Goal: Information Seeking & Learning: Learn about a topic

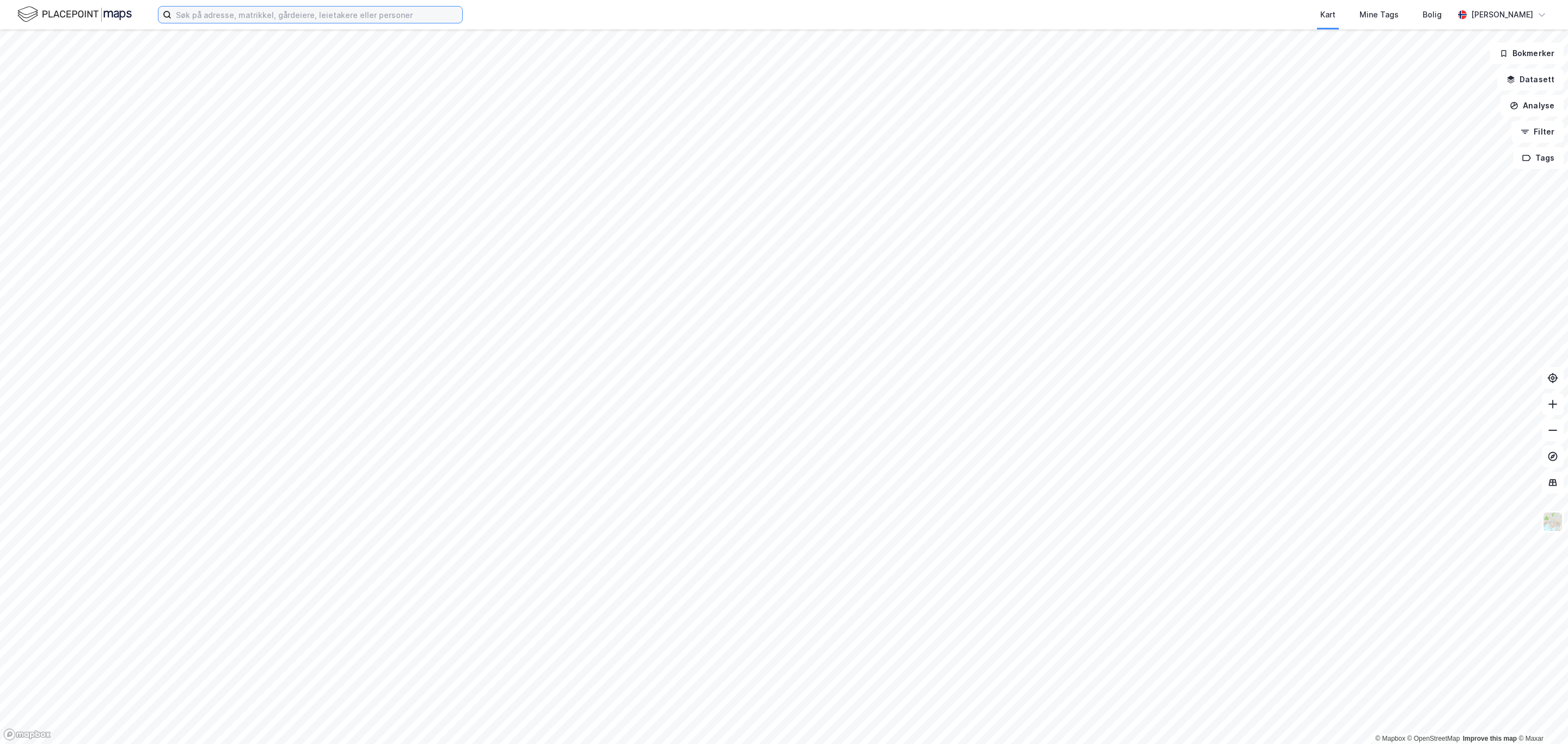
click at [221, 16] on input at bounding box center [316, 15] width 290 height 16
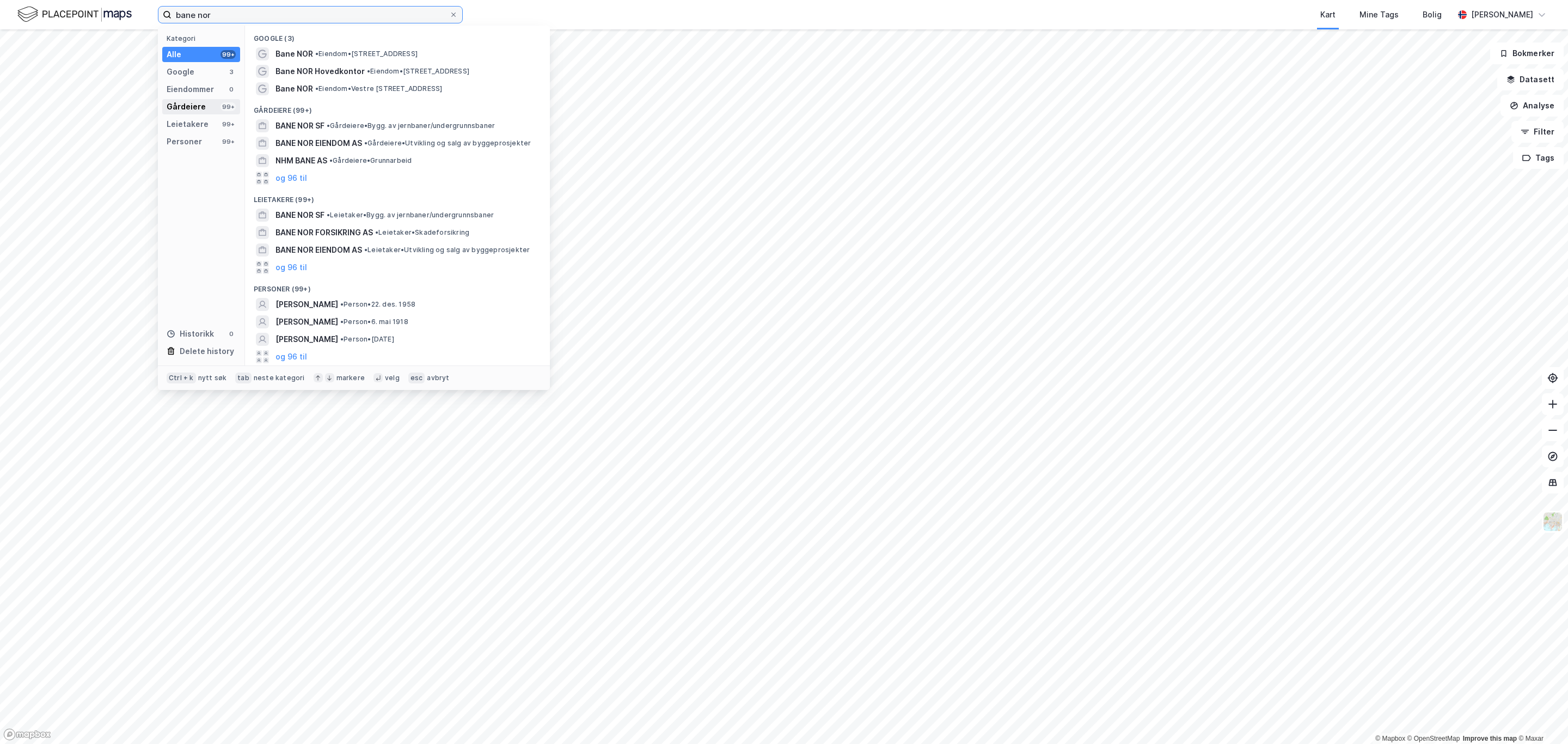
type input "bane nor"
click at [195, 108] on div "Gårdeiere" at bounding box center [186, 106] width 39 height 13
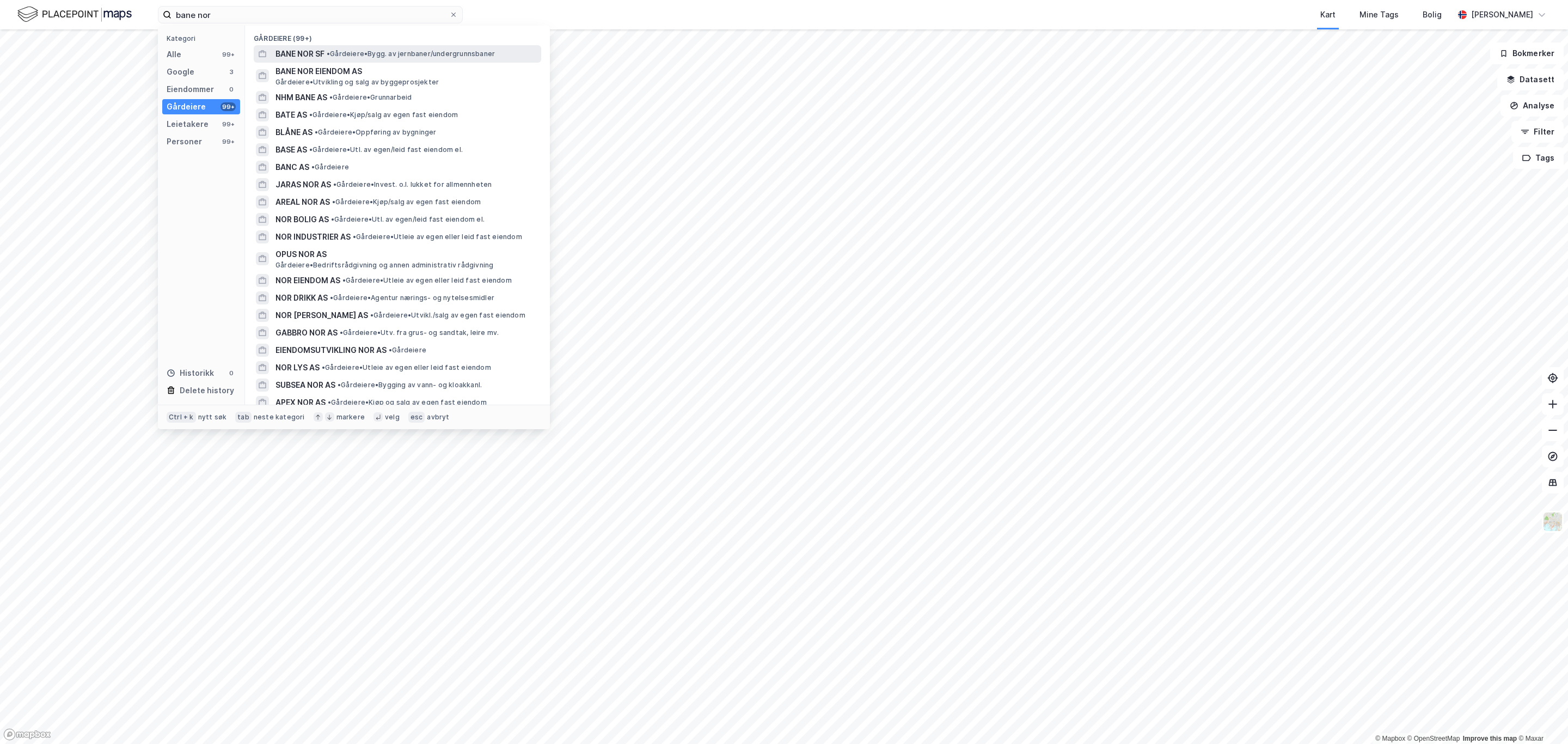
click at [341, 54] on span "• Gårdeiere • Bygg. av jernbaner/undergrunnsbaner" at bounding box center [410, 54] width 168 height 9
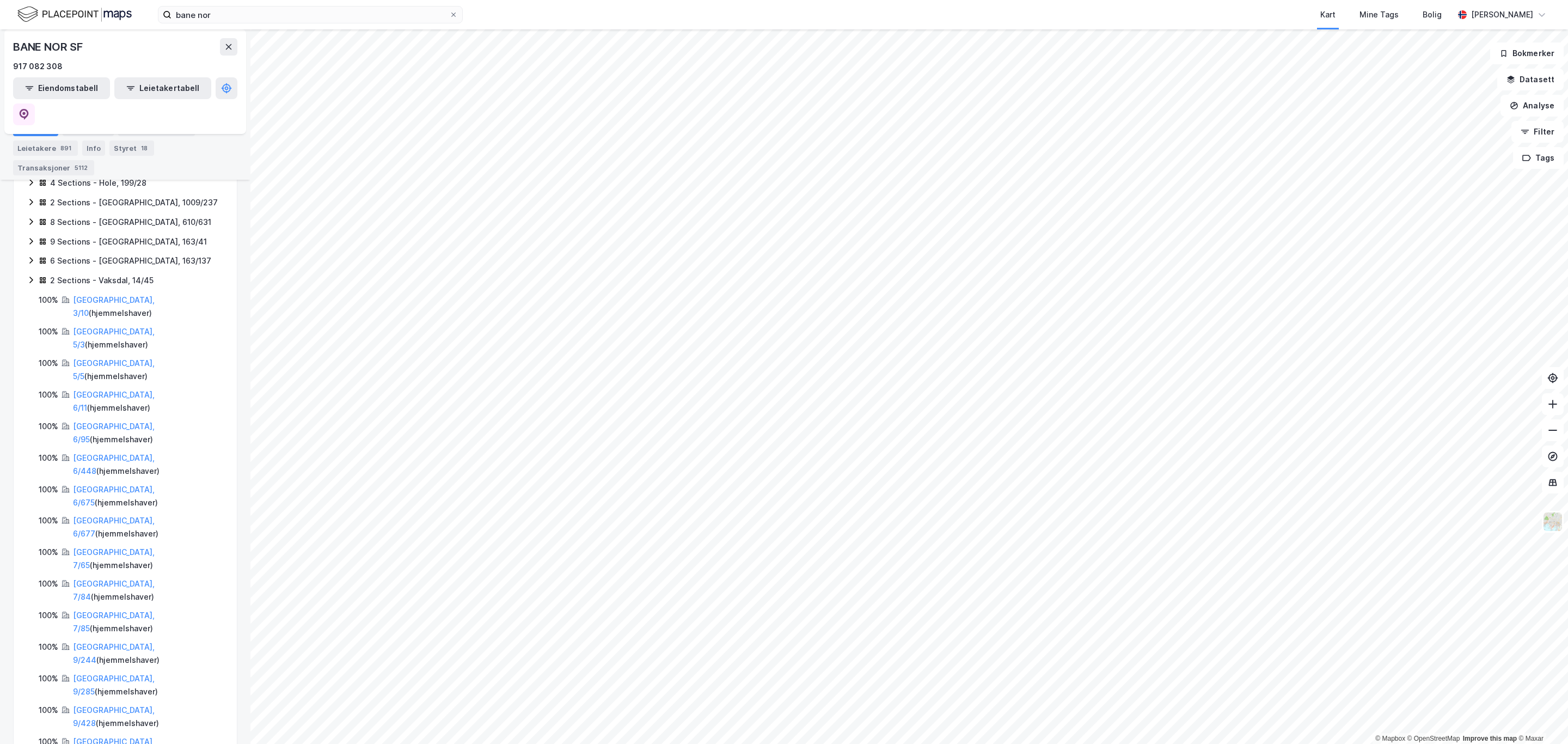
scroll to position [596, 0]
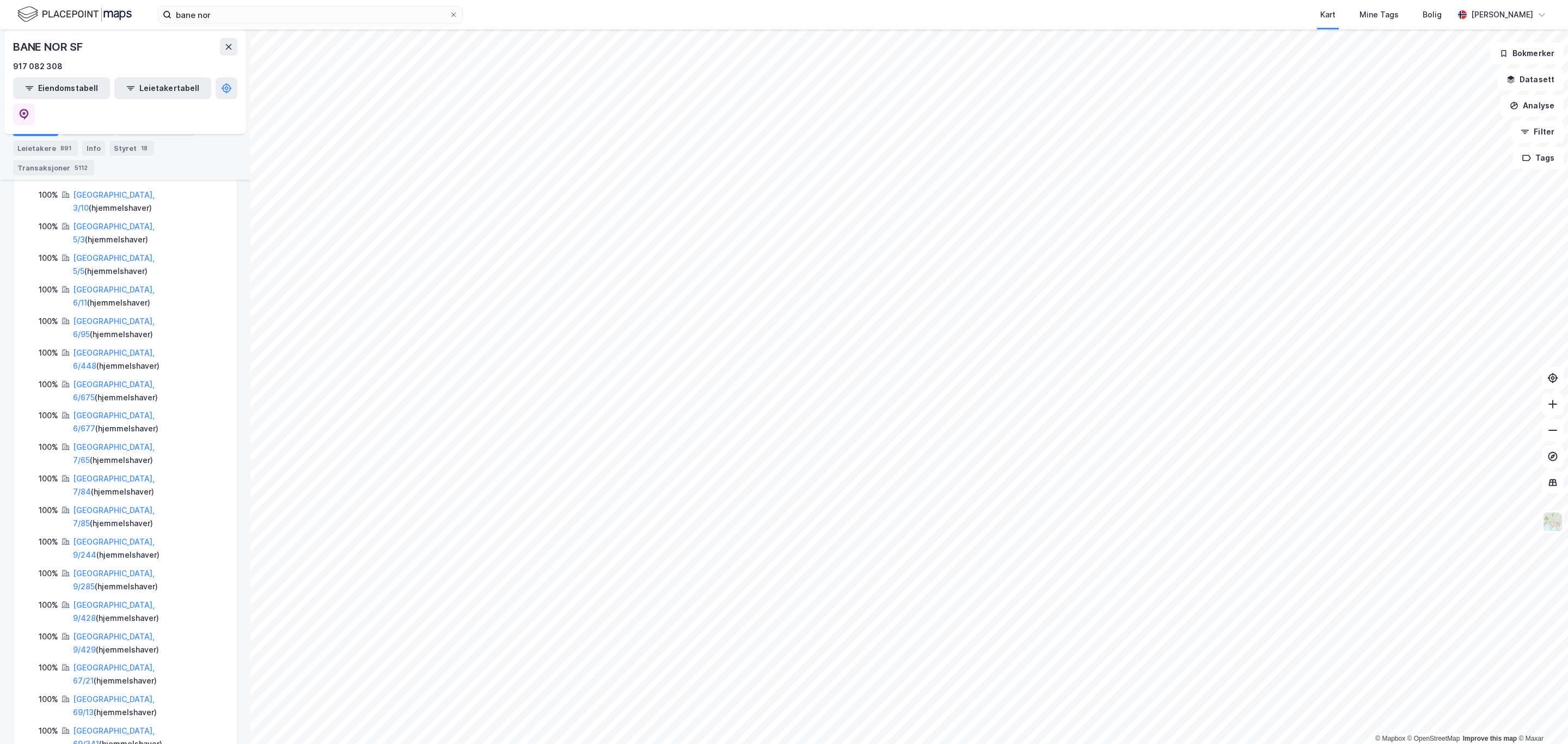
click at [1084, 0] on html "bane nor Kart Mine Tags Bolig Simen Standahl © Mapbox © OpenStreetMap Improve t…" at bounding box center [784, 372] width 1568 height 744
click at [1049, 743] on html "bane nor Kart Mine Tags Bolig Simen Standahl © Mapbox © OpenStreetMap Improve t…" at bounding box center [784, 372] width 1568 height 744
click at [1003, 743] on html "bane nor Kart Mine Tags Bolig Simen Standahl © Mapbox © OpenStreetMap Improve t…" at bounding box center [784, 372] width 1568 height 744
click at [845, 743] on html "bane nor Kart Mine Tags Bolig Simen Standahl © Mapbox © OpenStreetMap Improve t…" at bounding box center [784, 372] width 1568 height 744
click at [851, 743] on html "bane nor Kart Mine Tags Bolig Simen Standahl © Mapbox © OpenStreetMap Improve t…" at bounding box center [784, 372] width 1568 height 744
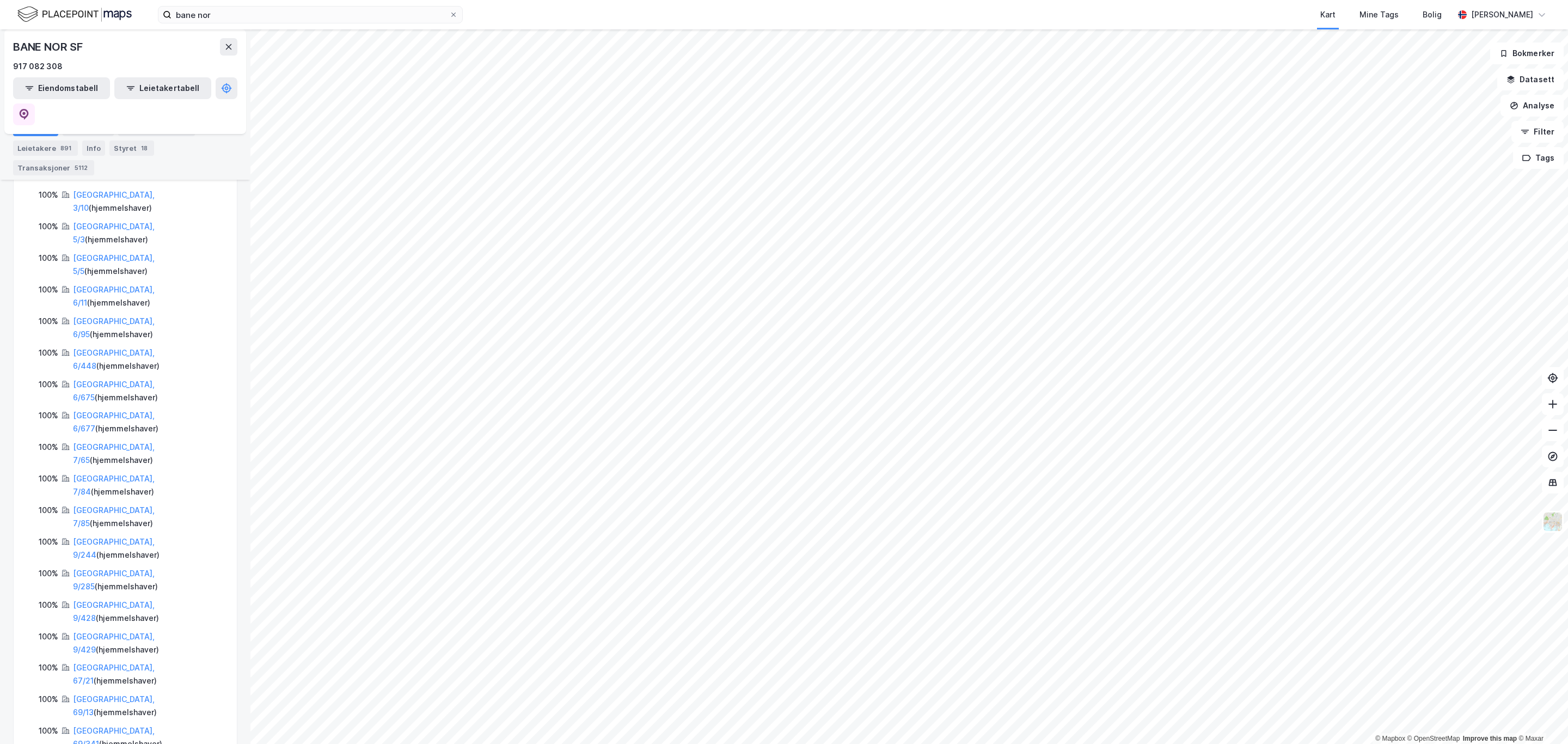
click at [642, 743] on html "bane nor Kart Mine Tags Bolig Simen Standahl © Mapbox © OpenStreetMap Improve t…" at bounding box center [784, 372] width 1568 height 744
click at [149, 131] on div "Eiendommer 4453" at bounding box center [156, 129] width 77 height 15
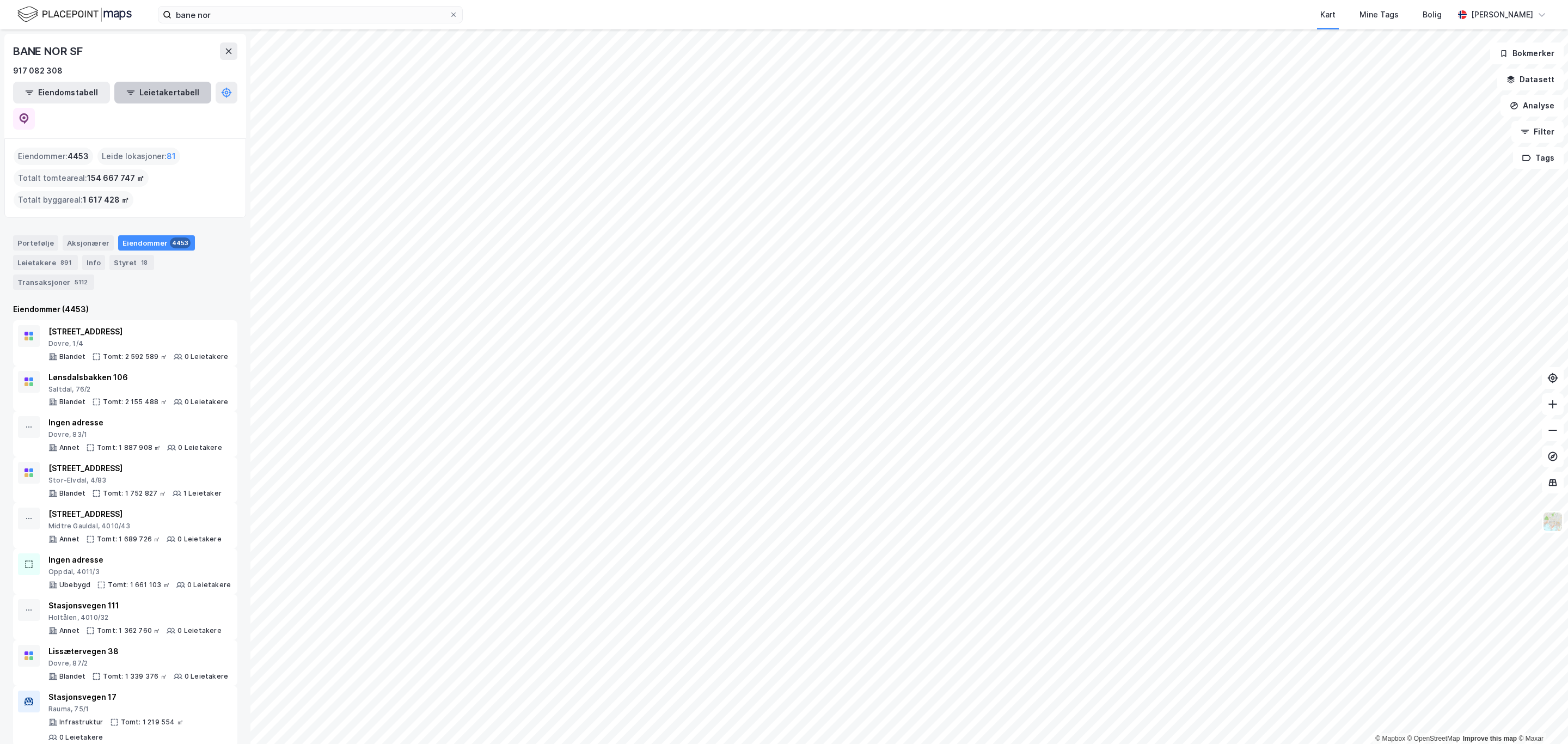
click at [162, 88] on button "Leietakertabell" at bounding box center [163, 93] width 97 height 22
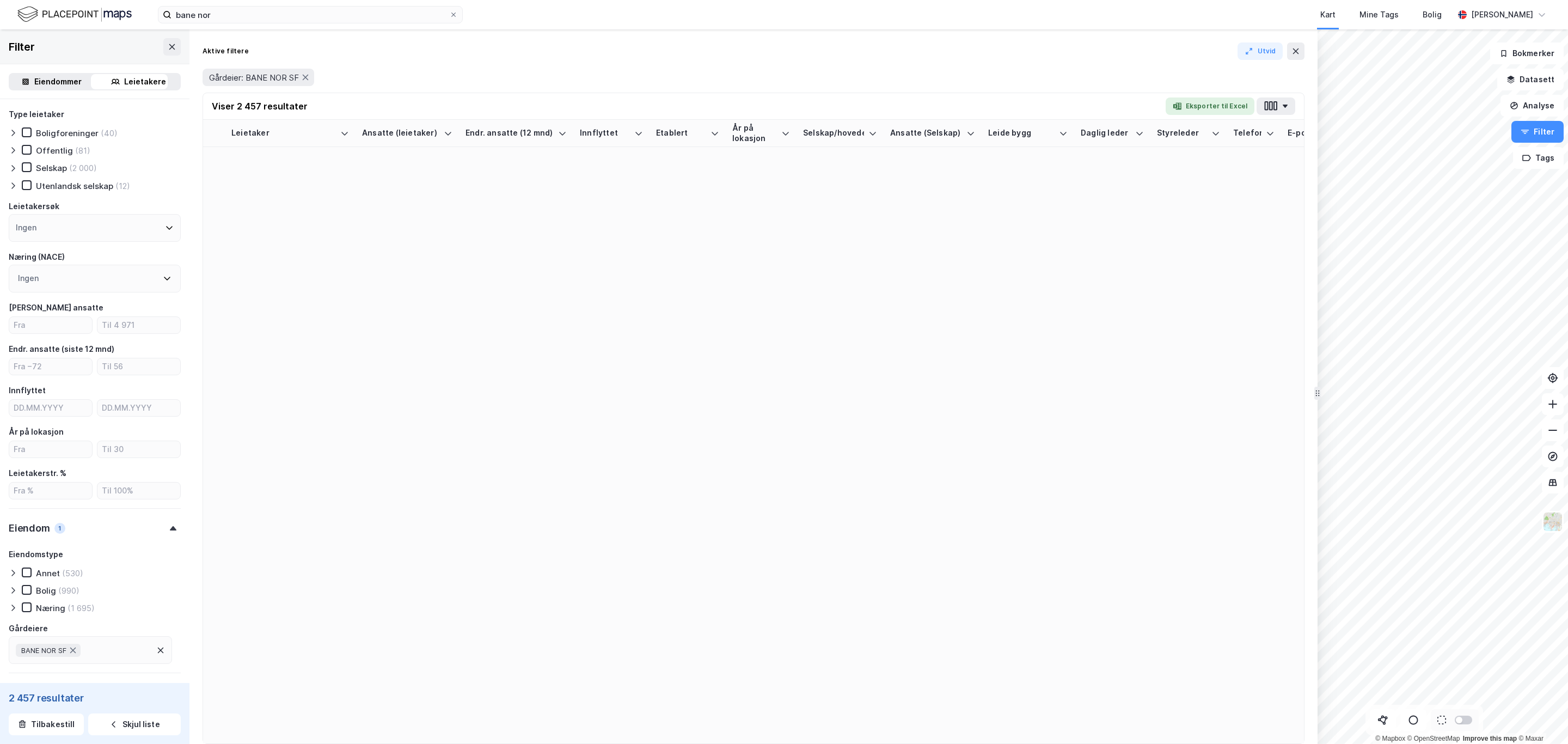
click at [54, 82] on div "Eiendommer" at bounding box center [58, 81] width 48 height 13
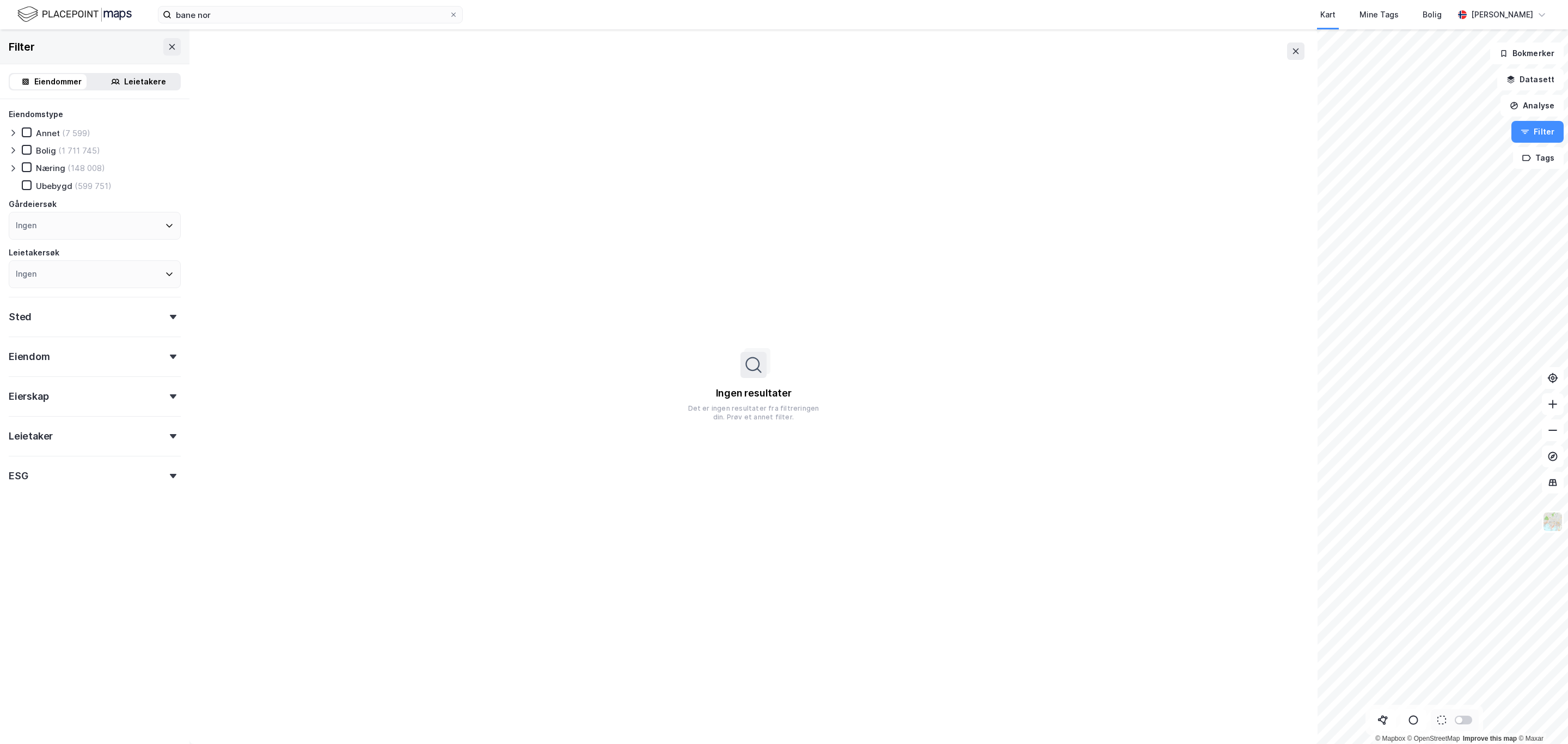
click at [50, 78] on div "Eiendommer" at bounding box center [58, 81] width 48 height 13
click at [1296, 54] on icon at bounding box center [1295, 51] width 9 height 9
click at [163, 48] on button at bounding box center [172, 47] width 18 height 18
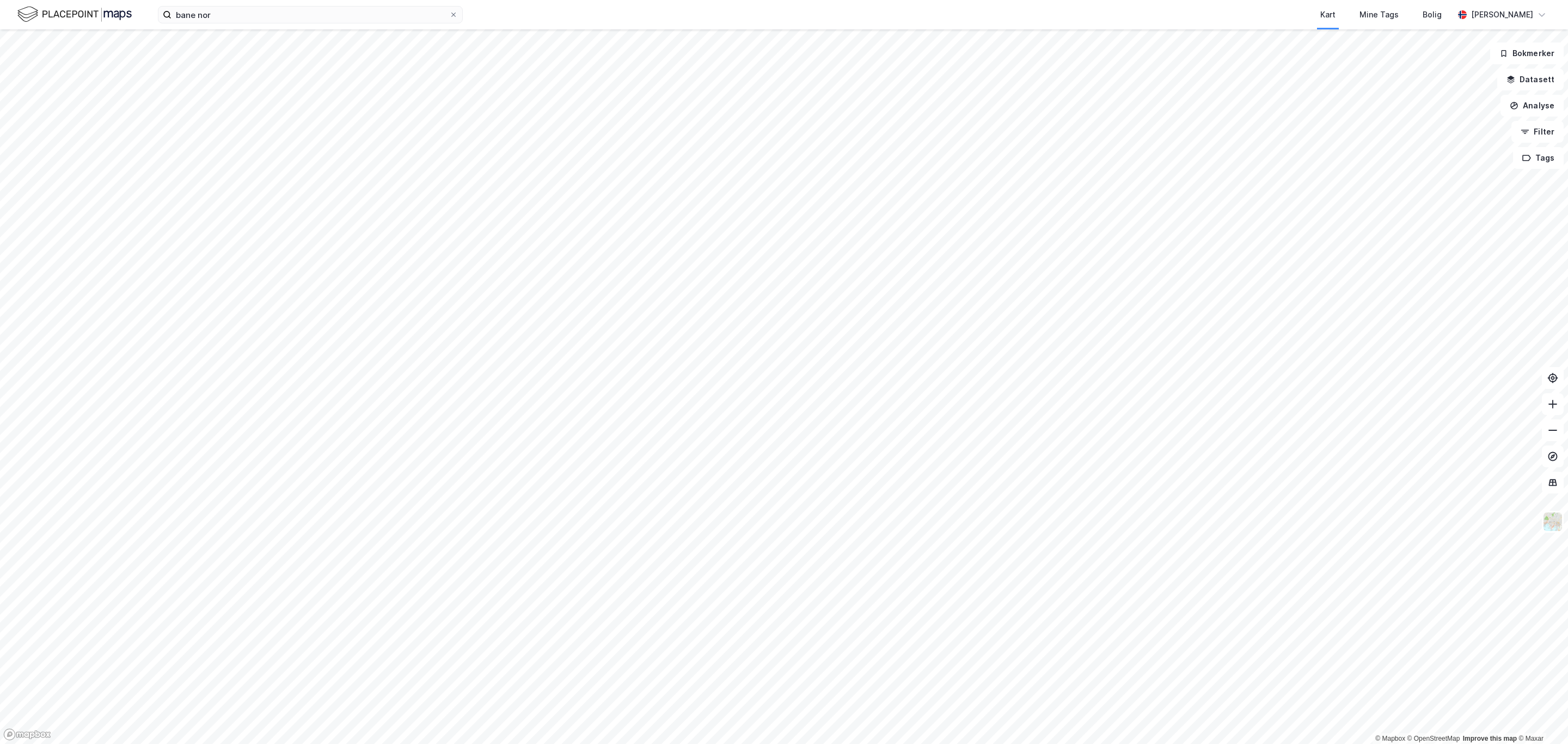
click at [221, 25] on div "bane nor Kart Mine Tags Bolig Simen Standahl" at bounding box center [784, 14] width 1568 height 29
click at [222, 10] on input "bane nor" at bounding box center [310, 15] width 278 height 16
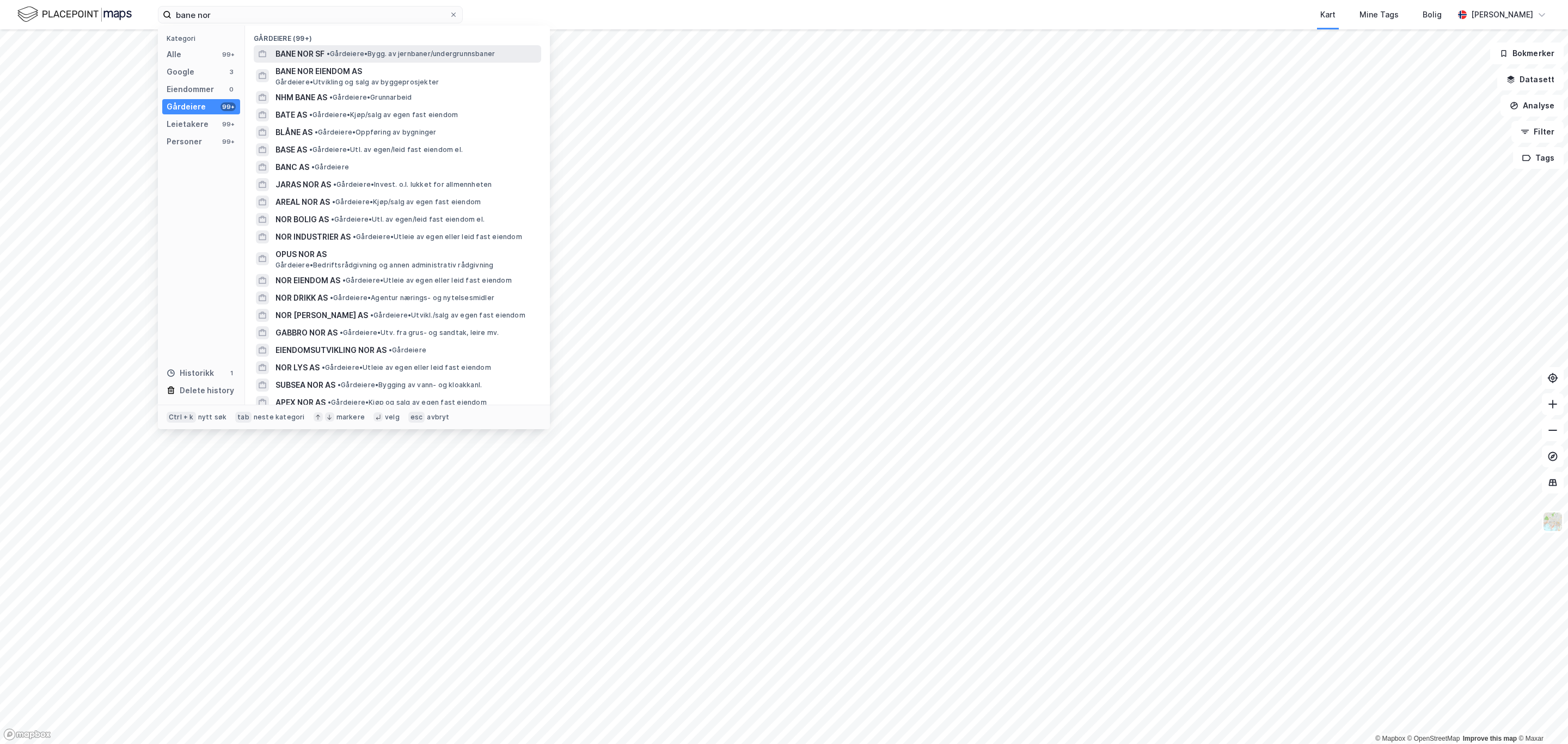
click at [291, 56] on span "BANE NOR SF" at bounding box center [300, 54] width 49 height 13
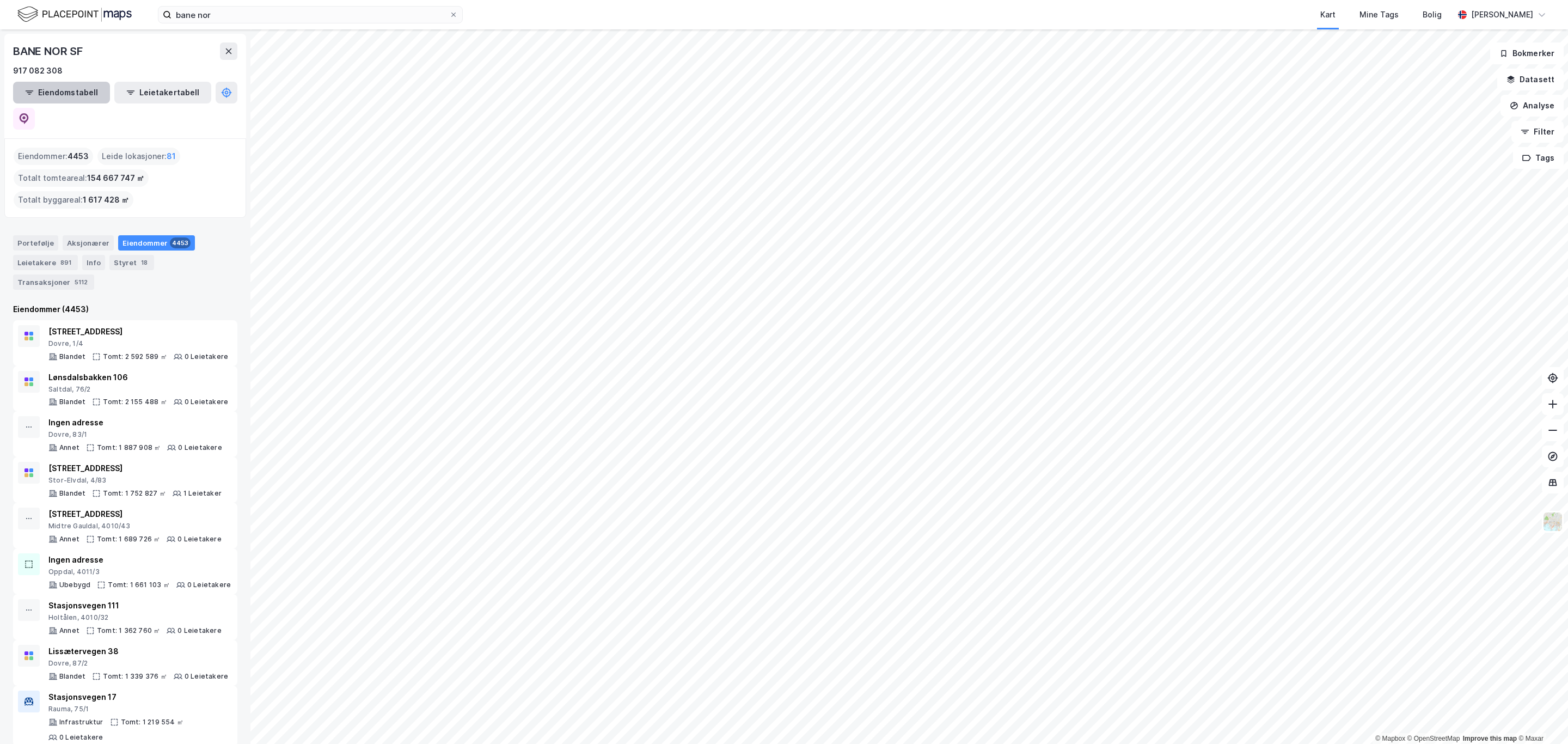
click at [38, 92] on button "Eiendomstabell" at bounding box center [61, 93] width 97 height 22
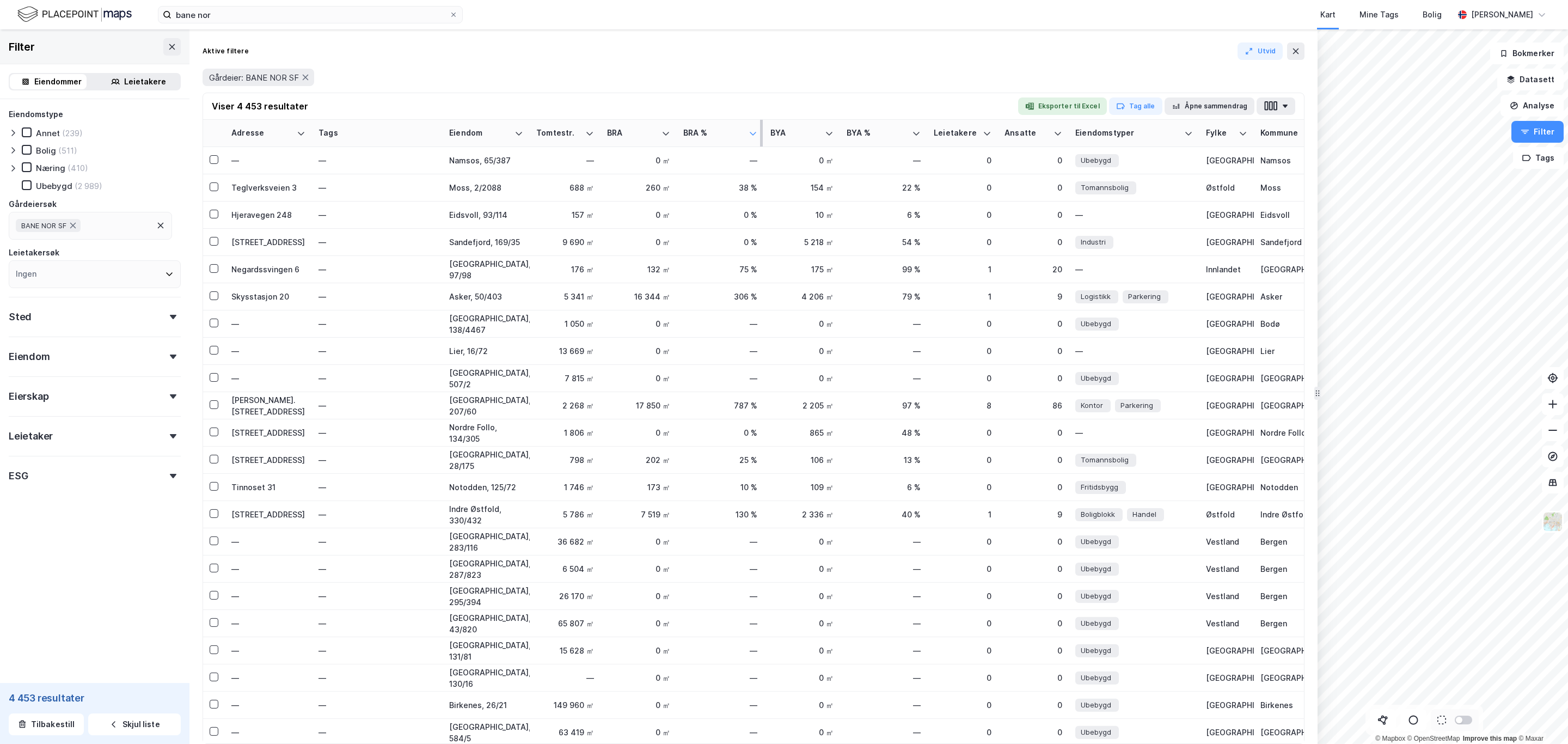
click at [750, 134] on icon at bounding box center [752, 133] width 9 height 9
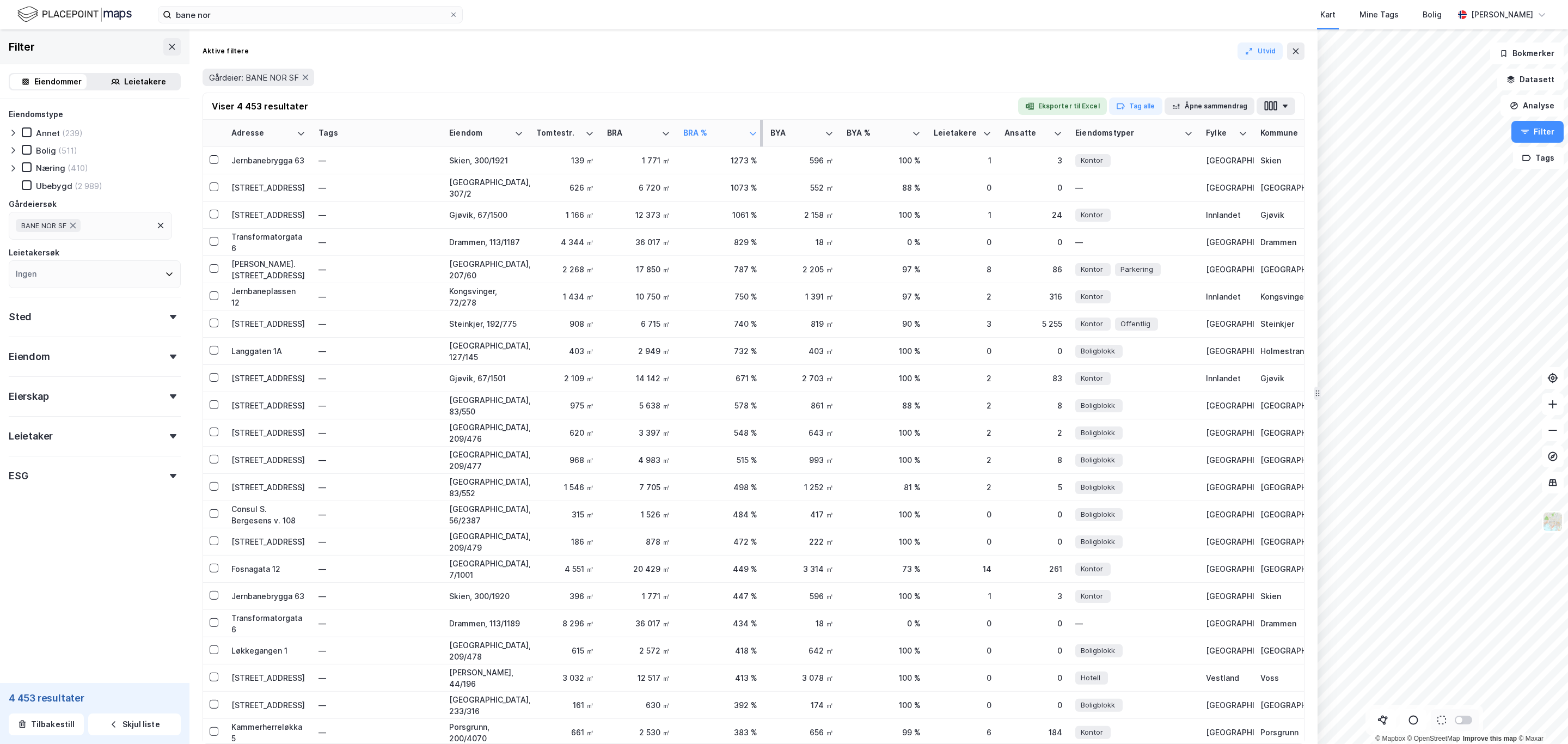
click at [756, 135] on icon at bounding box center [752, 133] width 9 height 9
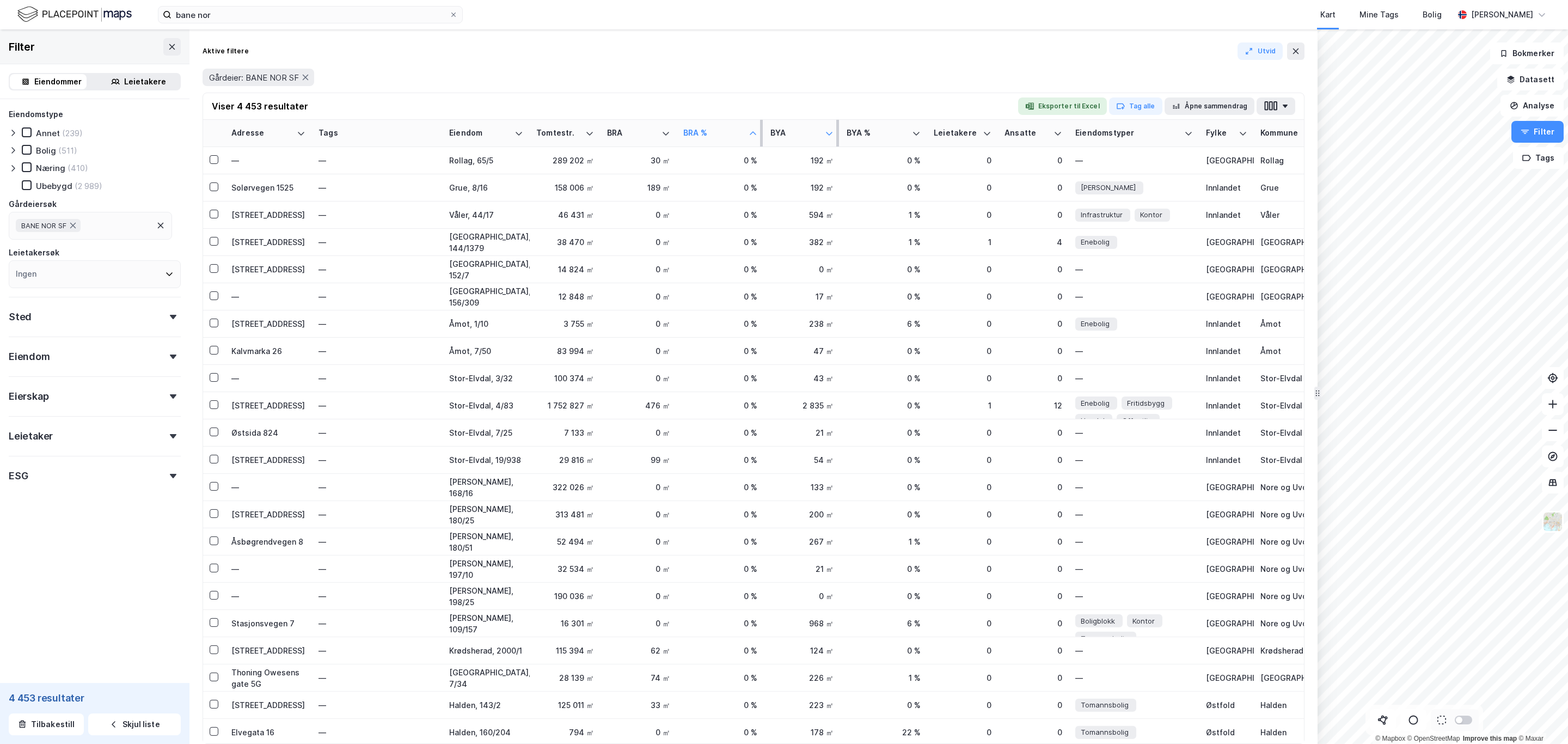
click at [827, 136] on icon at bounding box center [829, 133] width 9 height 9
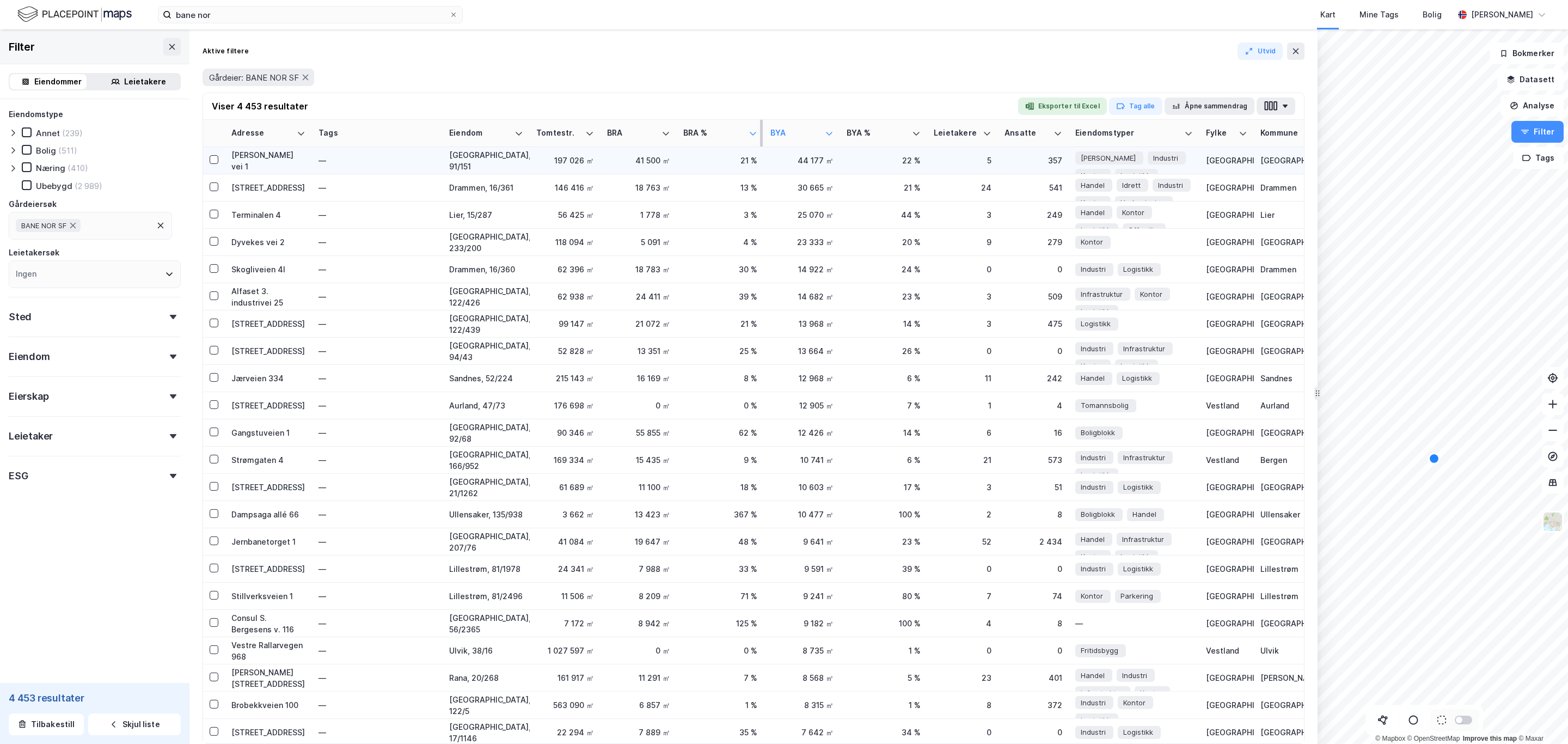
click at [263, 159] on div "Eilert Smiths vei 1" at bounding box center [268, 161] width 74 height 23
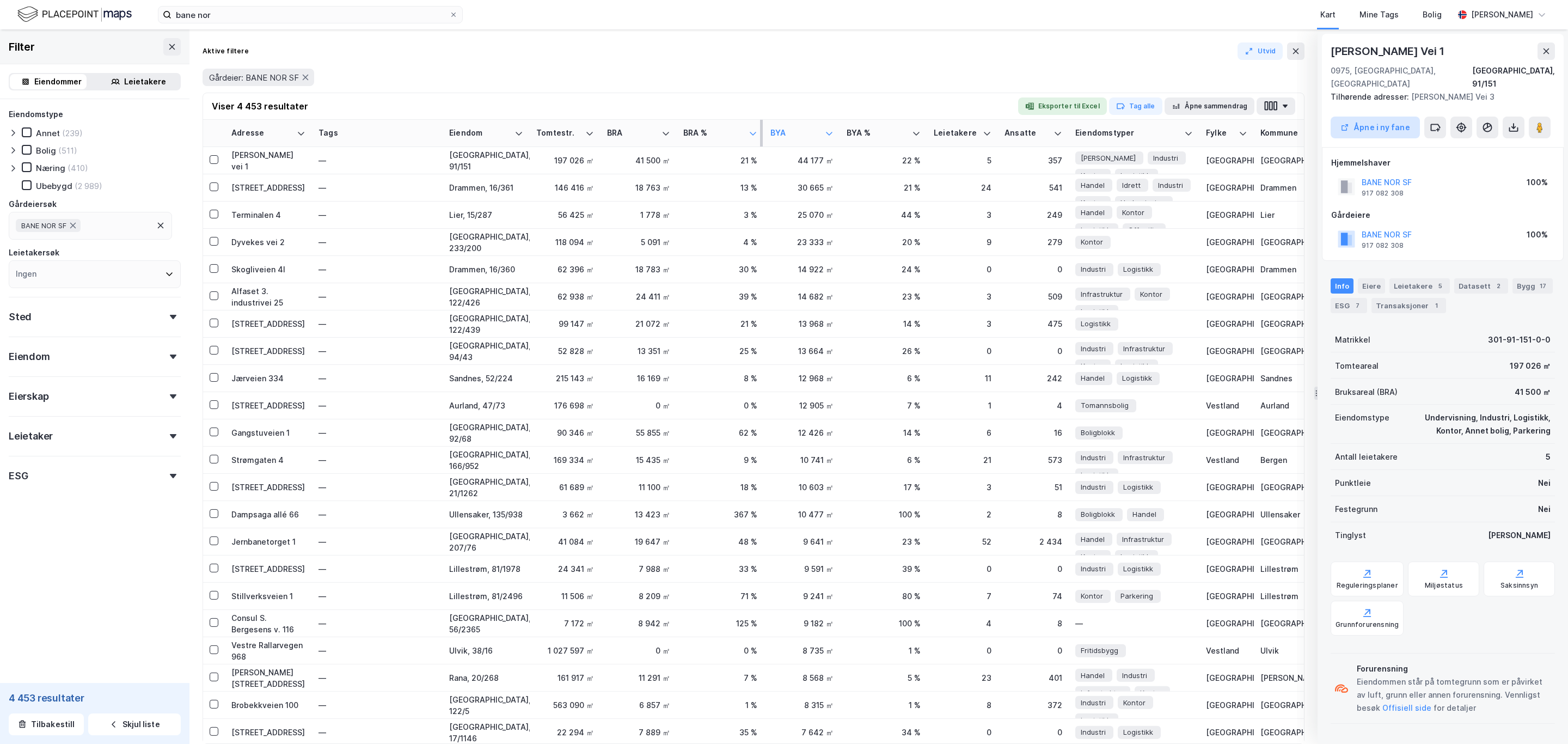
click at [1375, 116] on button "Åpne i ny fane" at bounding box center [1375, 127] width 89 height 22
click at [247, 193] on td "Skogliveien 4B" at bounding box center [269, 188] width 87 height 27
click at [1375, 127] on button "Åpne i ny fane" at bounding box center [1375, 127] width 89 height 22
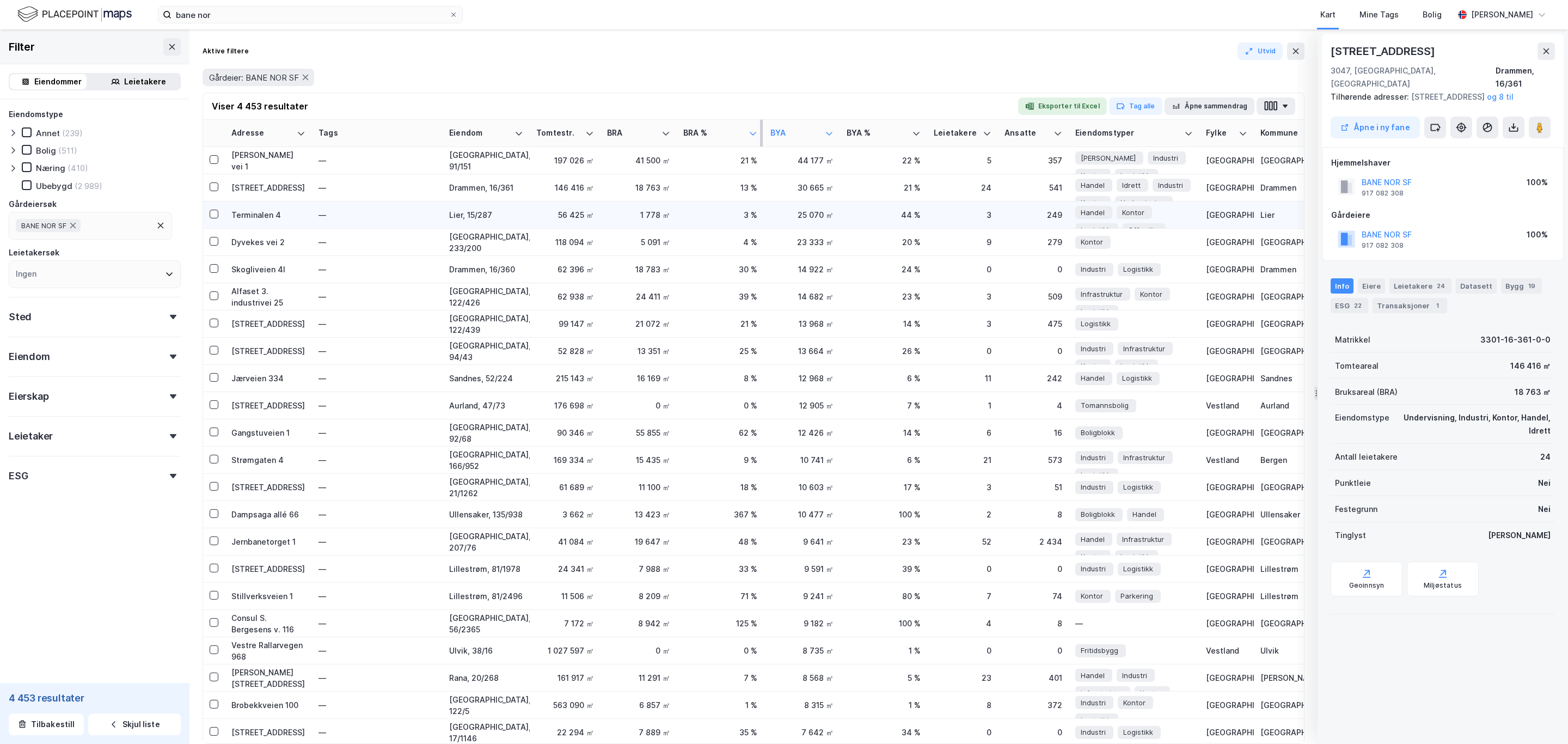
click at [252, 212] on div "Terminalen 4" at bounding box center [268, 214] width 74 height 12
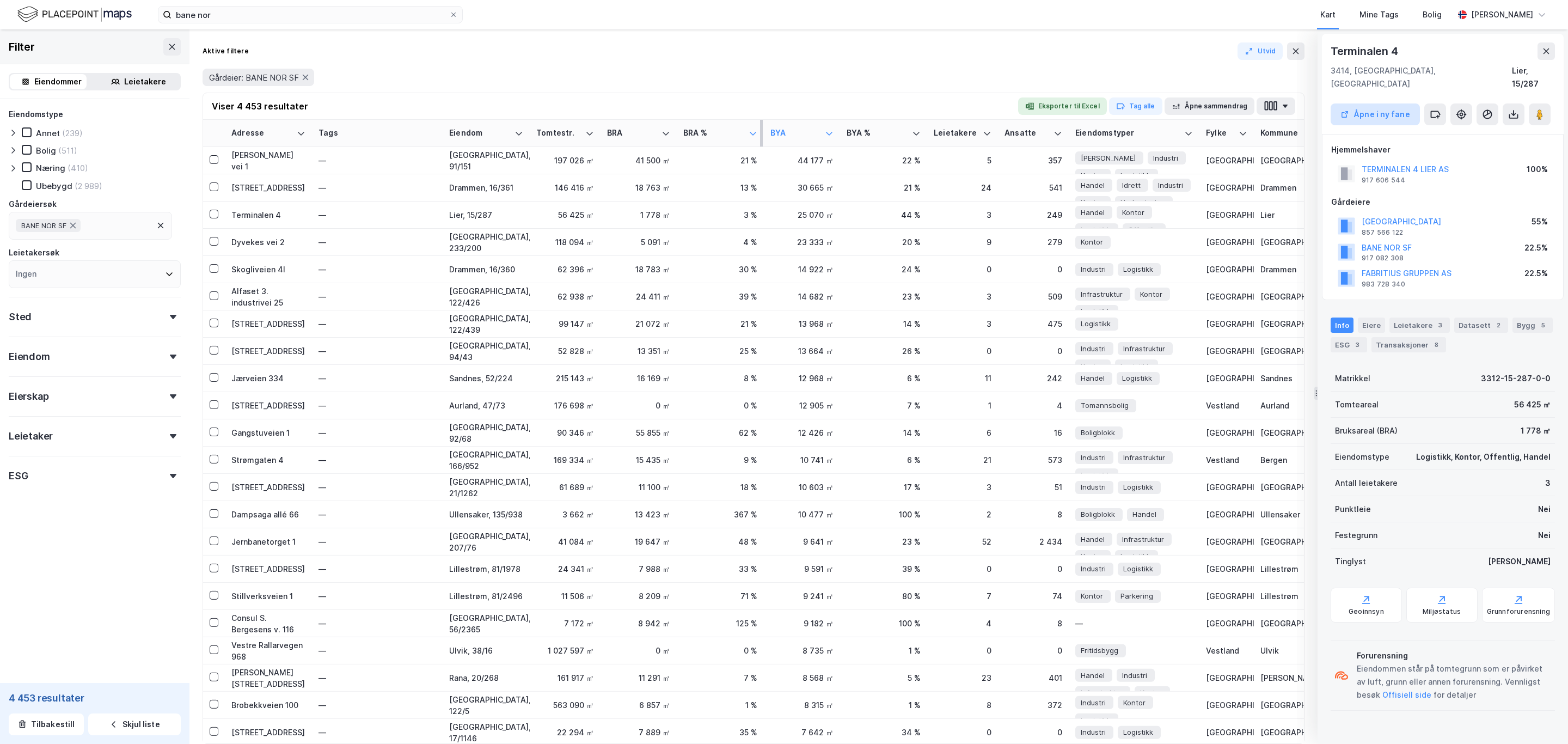
click at [1361, 103] on button "Åpne i ny fane" at bounding box center [1375, 114] width 89 height 22
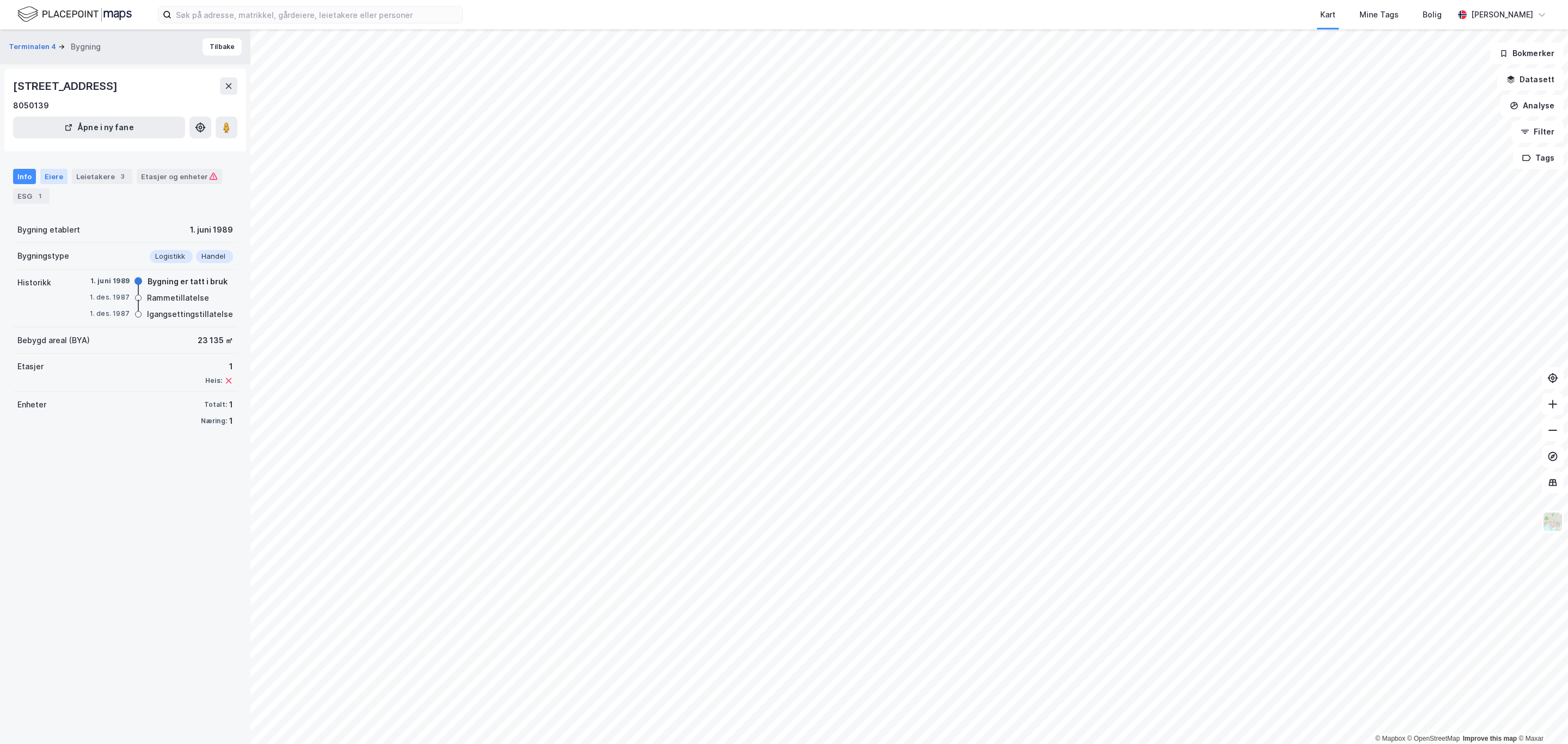
click at [50, 177] on div "Eiere" at bounding box center [54, 176] width 27 height 15
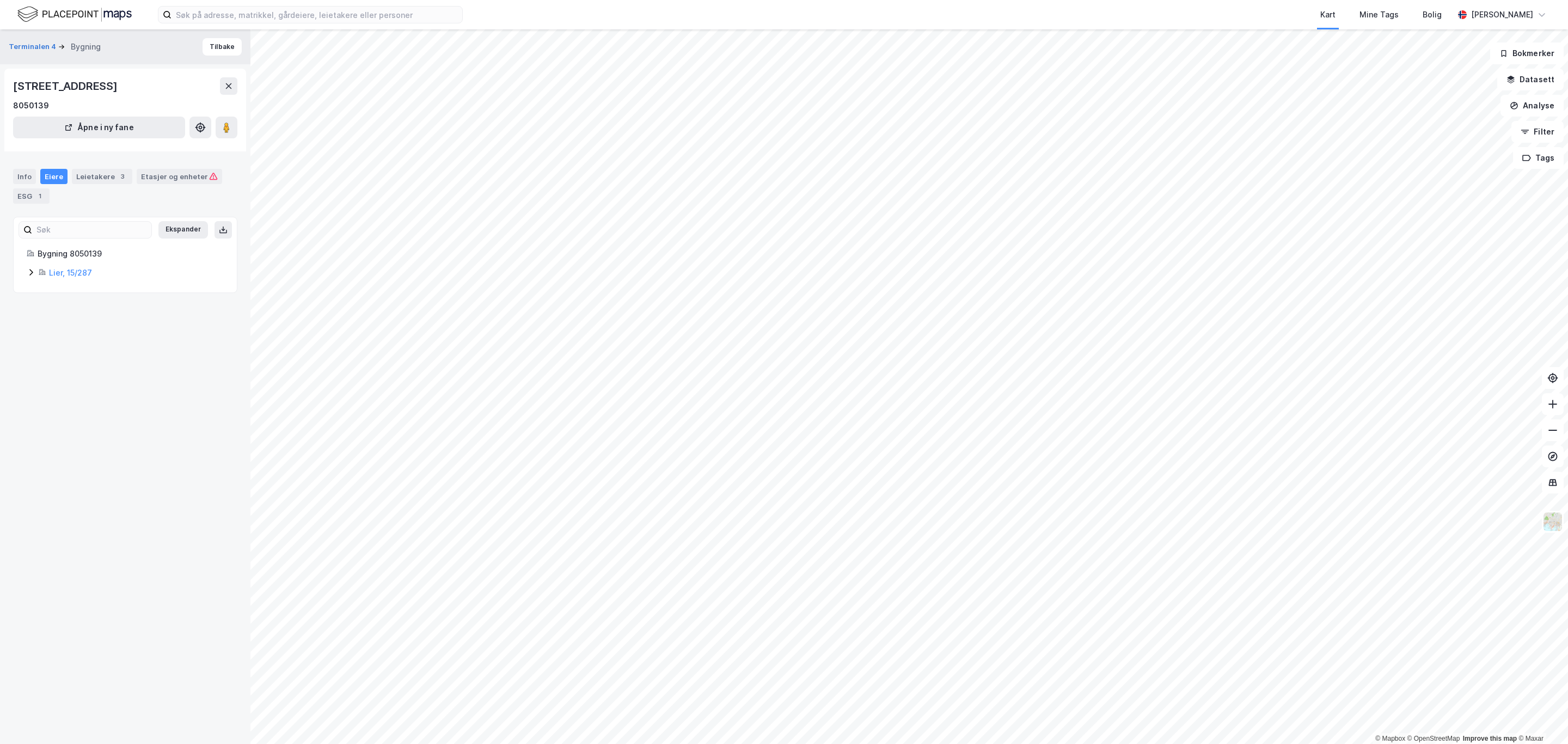
click at [37, 273] on div "Lier, 15/287" at bounding box center [125, 272] width 197 height 13
click at [72, 329] on icon at bounding box center [70, 327] width 9 height 9
click at [27, 196] on div "ESG 1" at bounding box center [31, 196] width 37 height 15
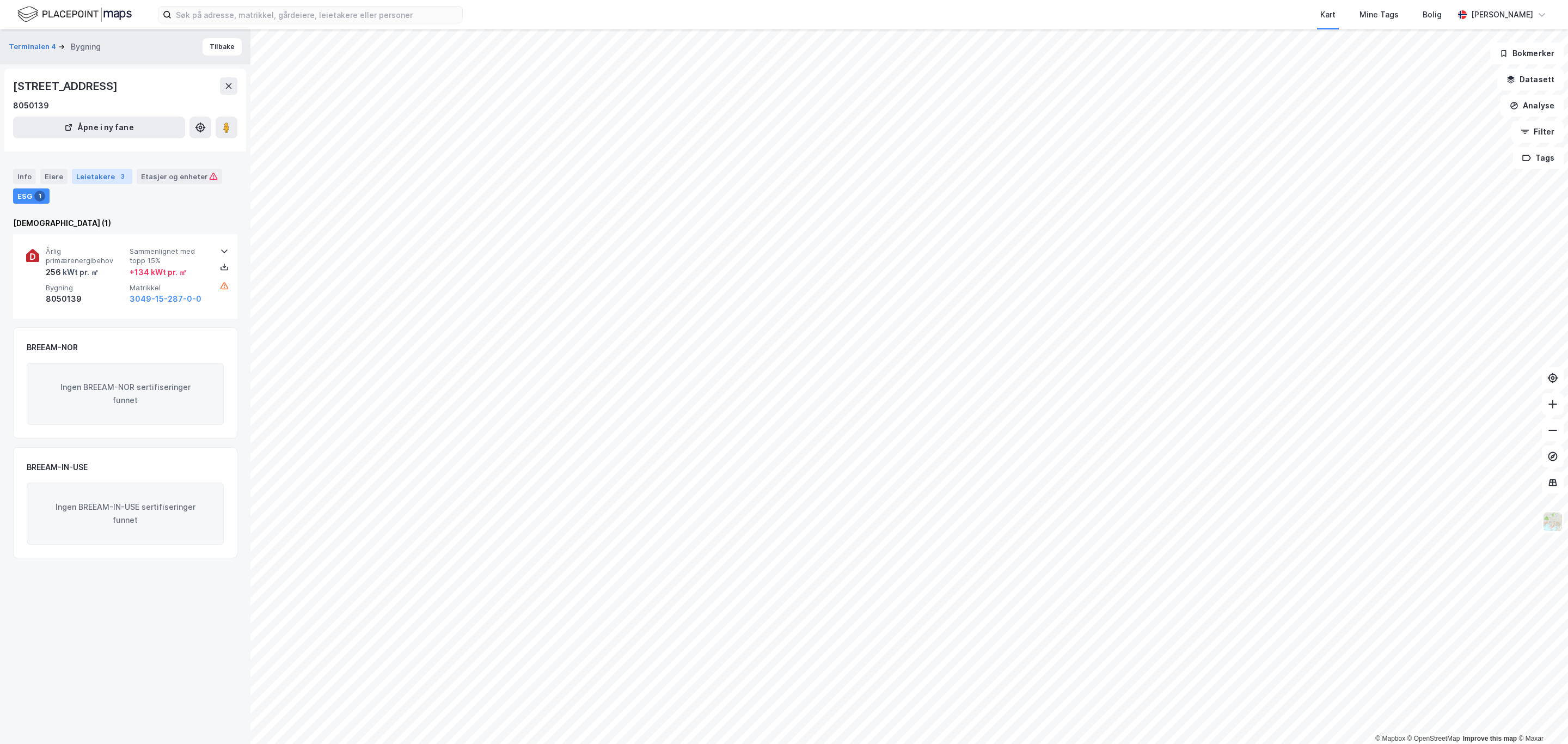
click at [102, 175] on div "Leietakere 3" at bounding box center [102, 176] width 61 height 15
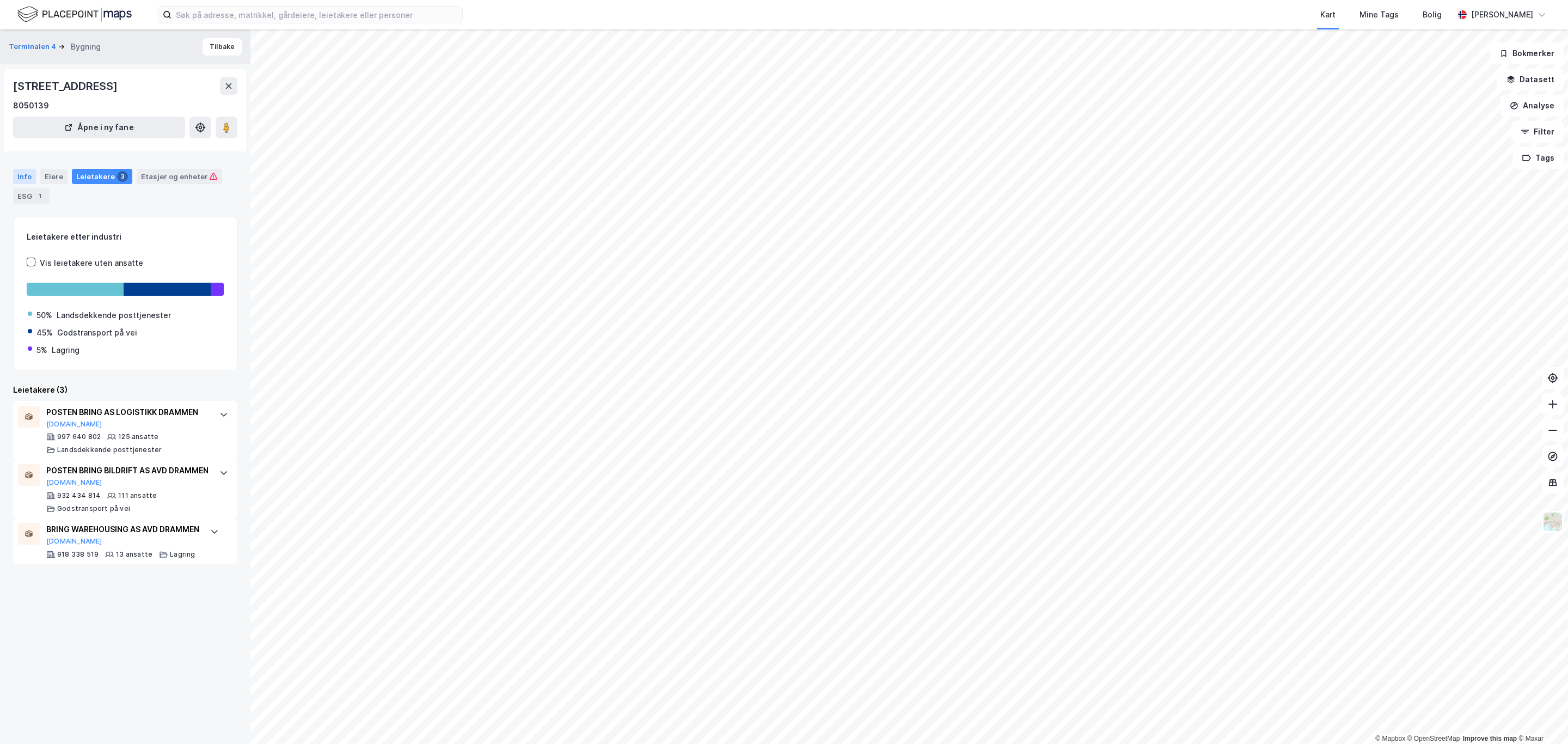
click at [24, 176] on div "Info" at bounding box center [24, 176] width 23 height 15
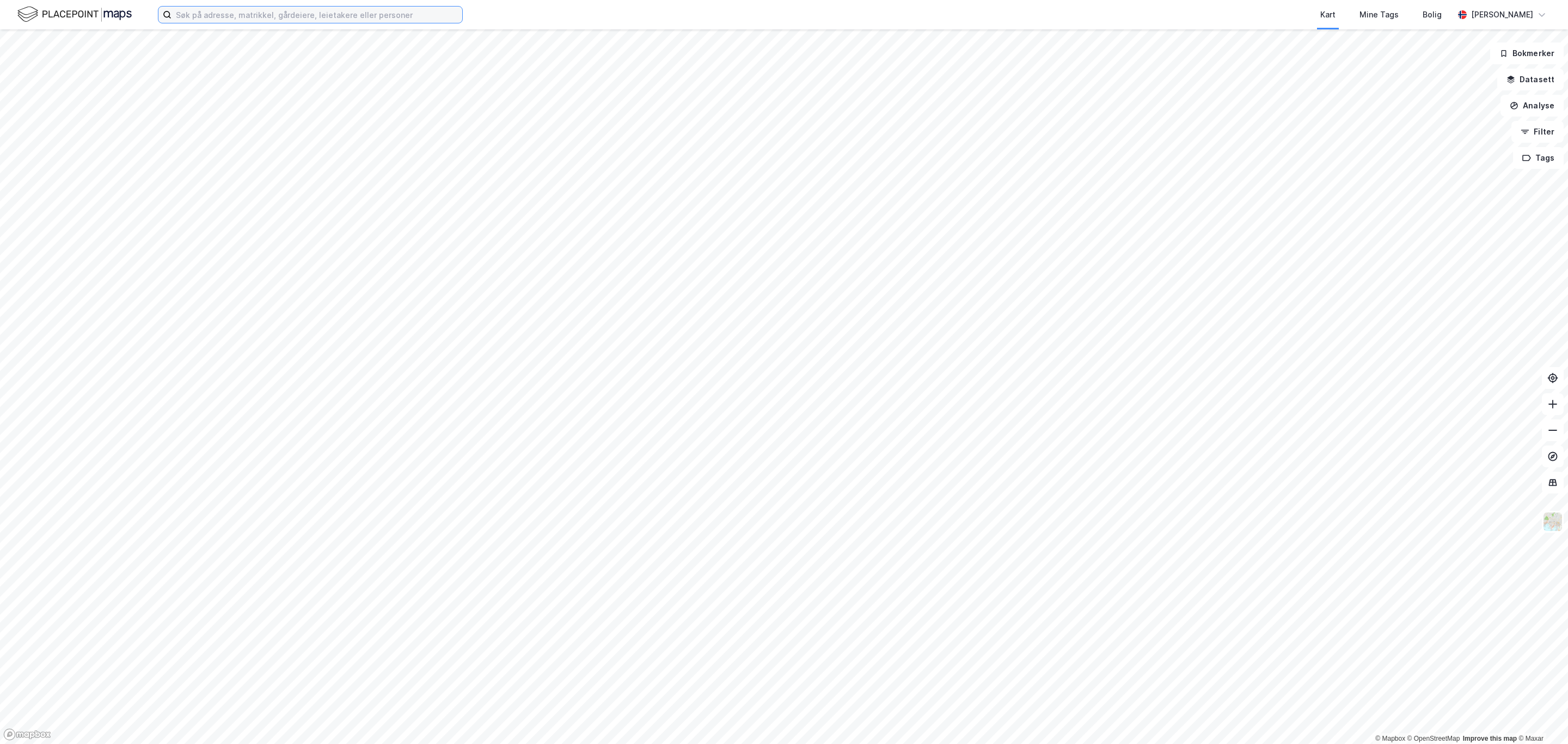
click at [311, 8] on input at bounding box center [316, 15] width 290 height 16
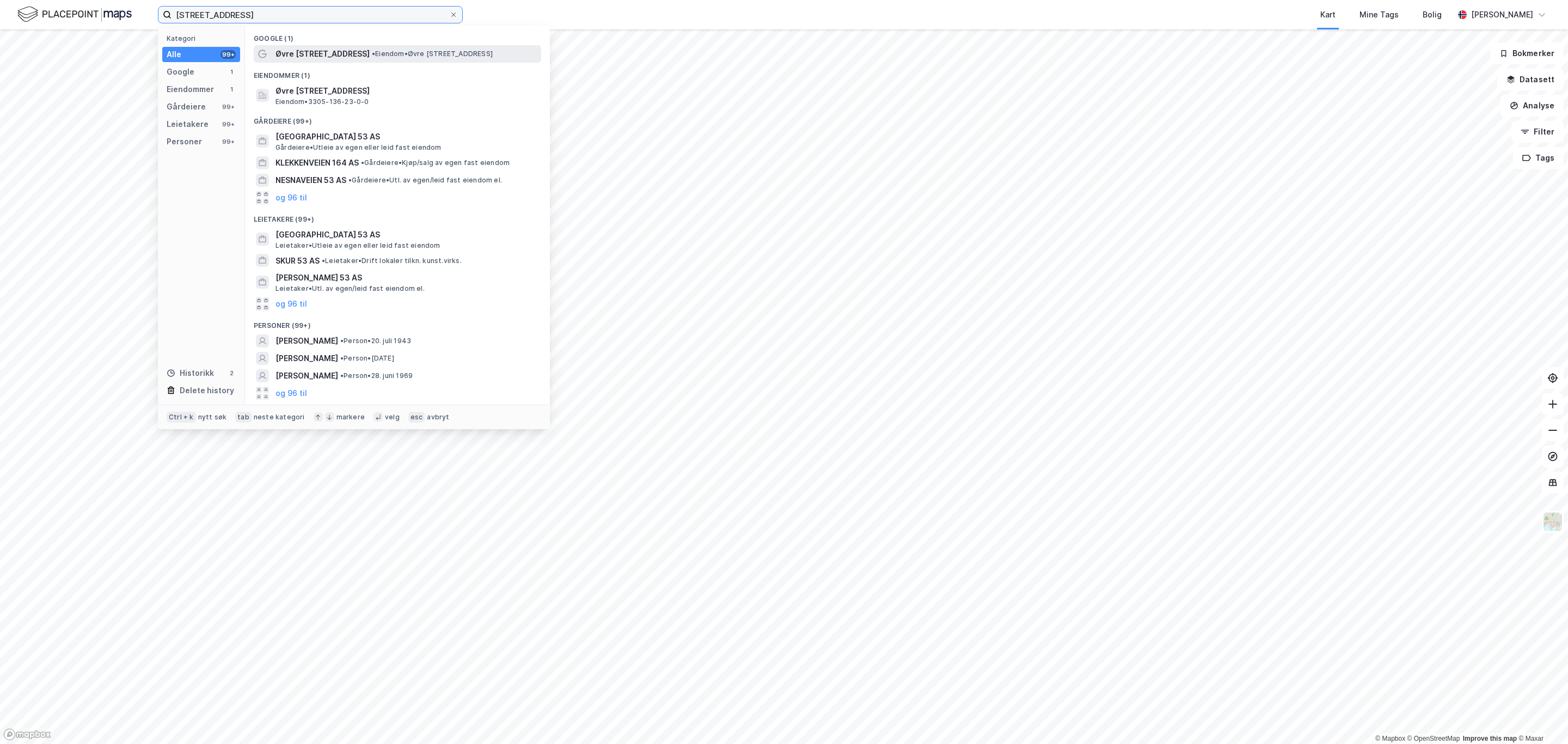
type input "øvre klekkenvei 53"
click at [372, 50] on span "• Eiendom • Øvre Klekkenvei 53, 3514 Hønefoss" at bounding box center [433, 54] width 121 height 9
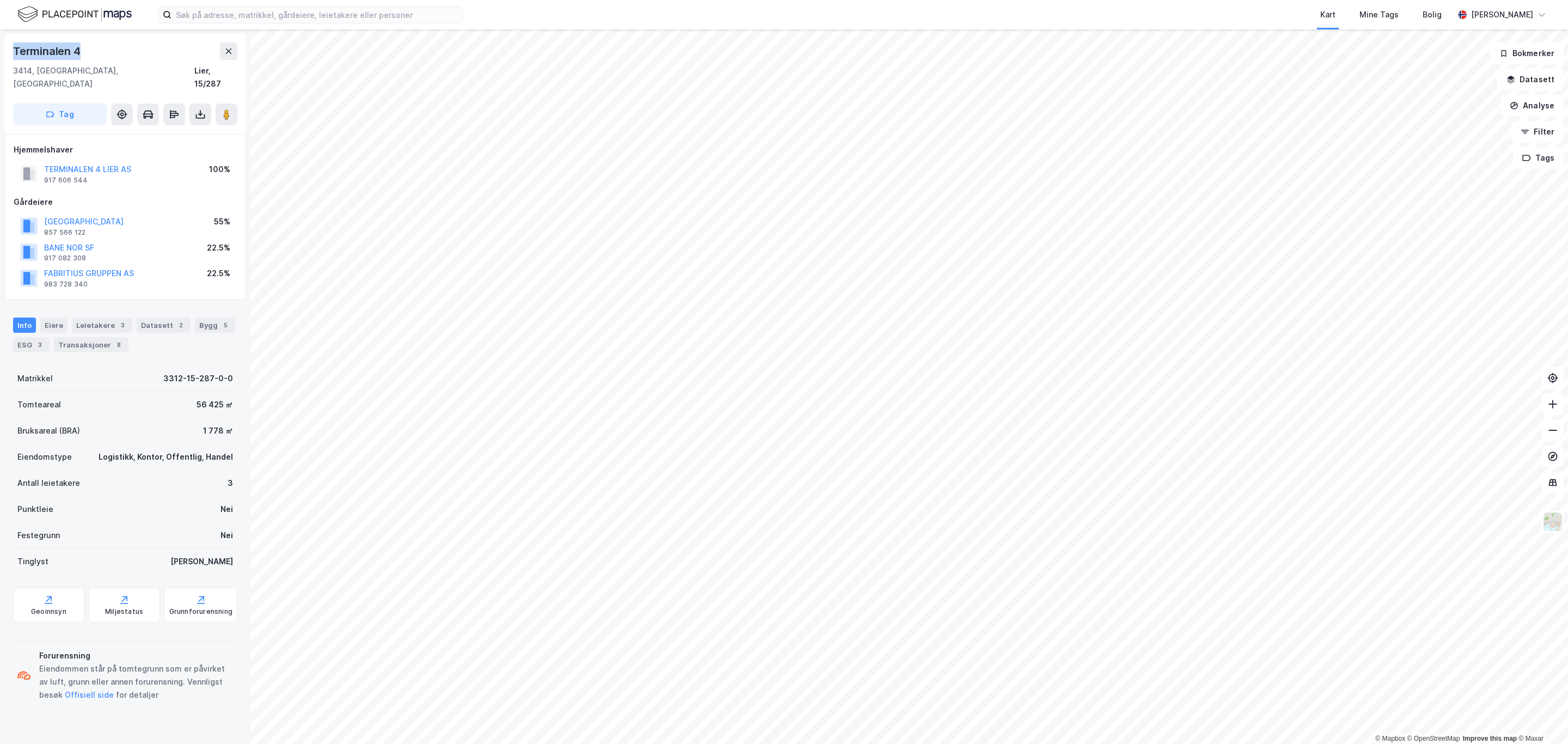
drag, startPoint x: 88, startPoint y: 50, endPoint x: 15, endPoint y: 56, distance: 73.2
click at [15, 56] on div "Terminalen 4" at bounding box center [125, 51] width 224 height 18
copy div "Terminalen 4"
click at [0, 0] on button "BANE NOR SF" at bounding box center [0, 0] width 0 height 0
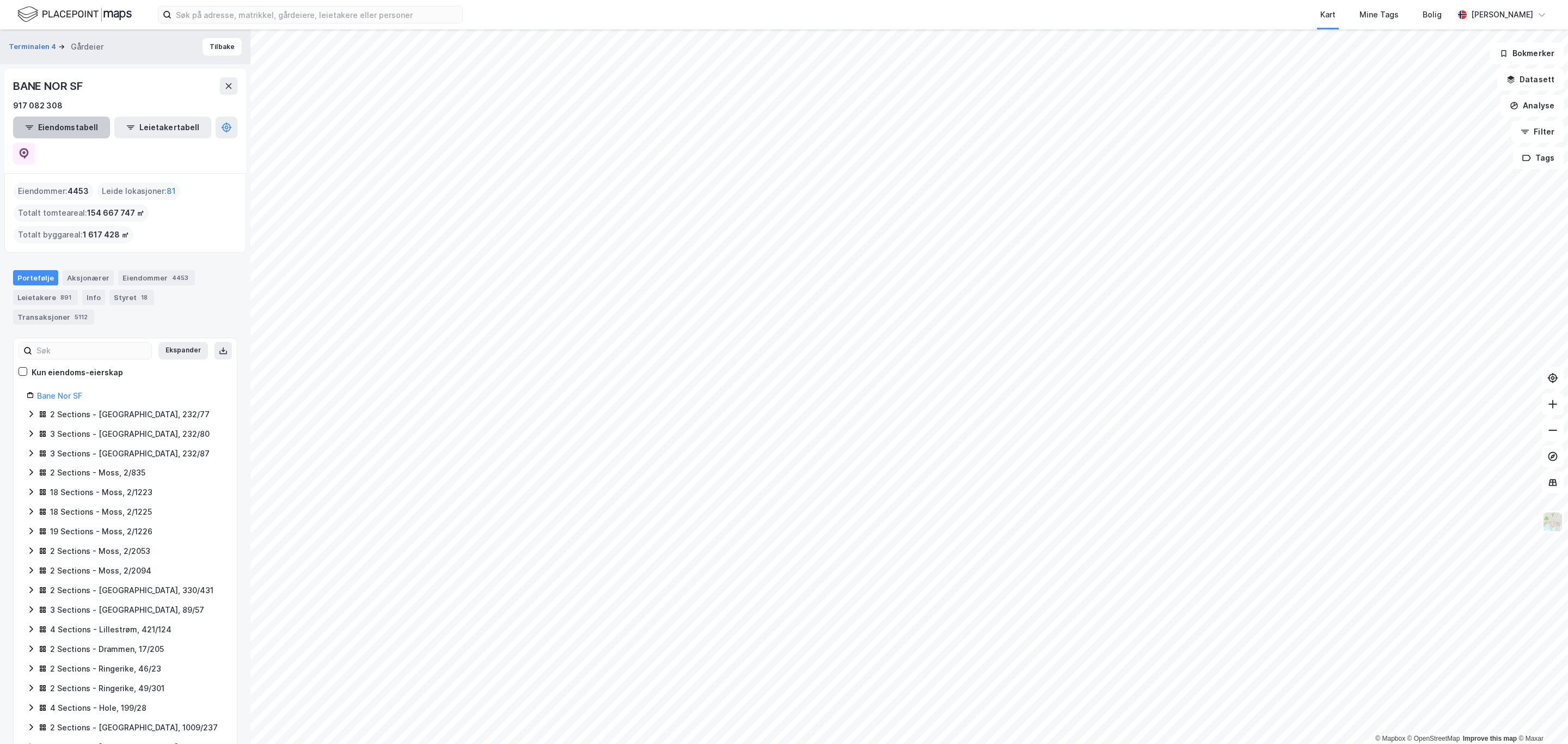
click at [74, 126] on button "Eiendomstabell" at bounding box center [61, 127] width 97 height 22
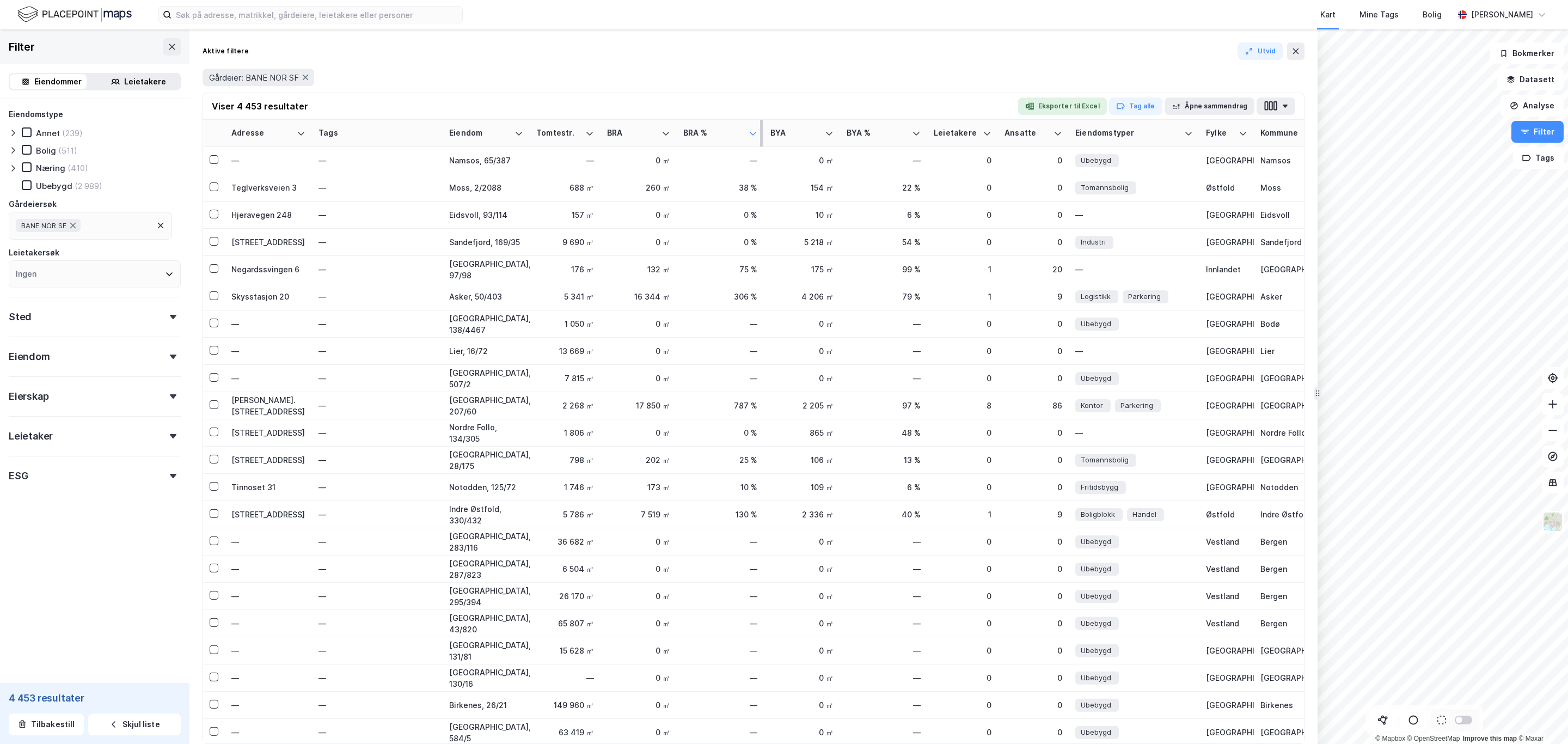
click at [751, 133] on icon at bounding box center [753, 133] width 7 height 3
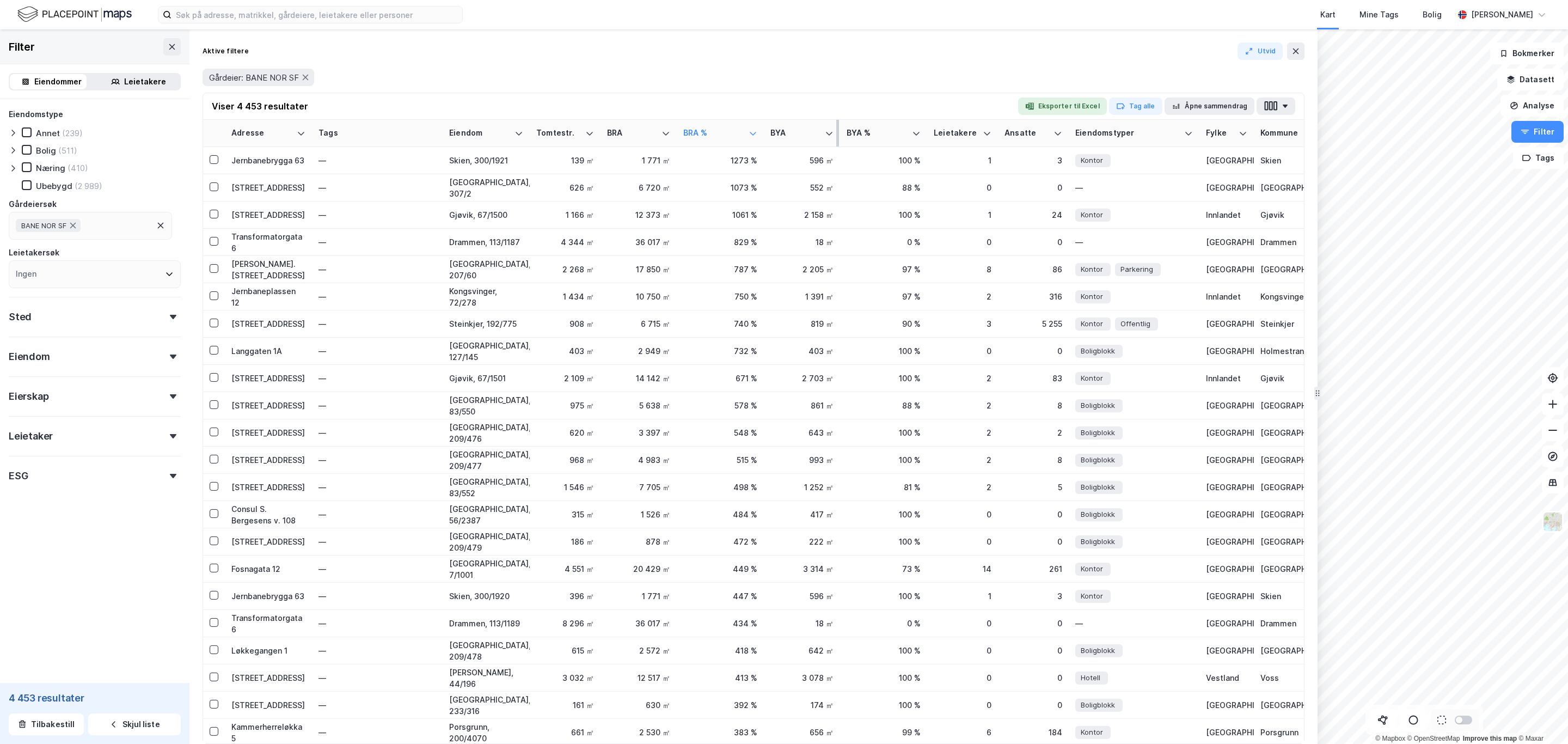
click at [822, 133] on div "BYA" at bounding box center [801, 133] width 63 height 10
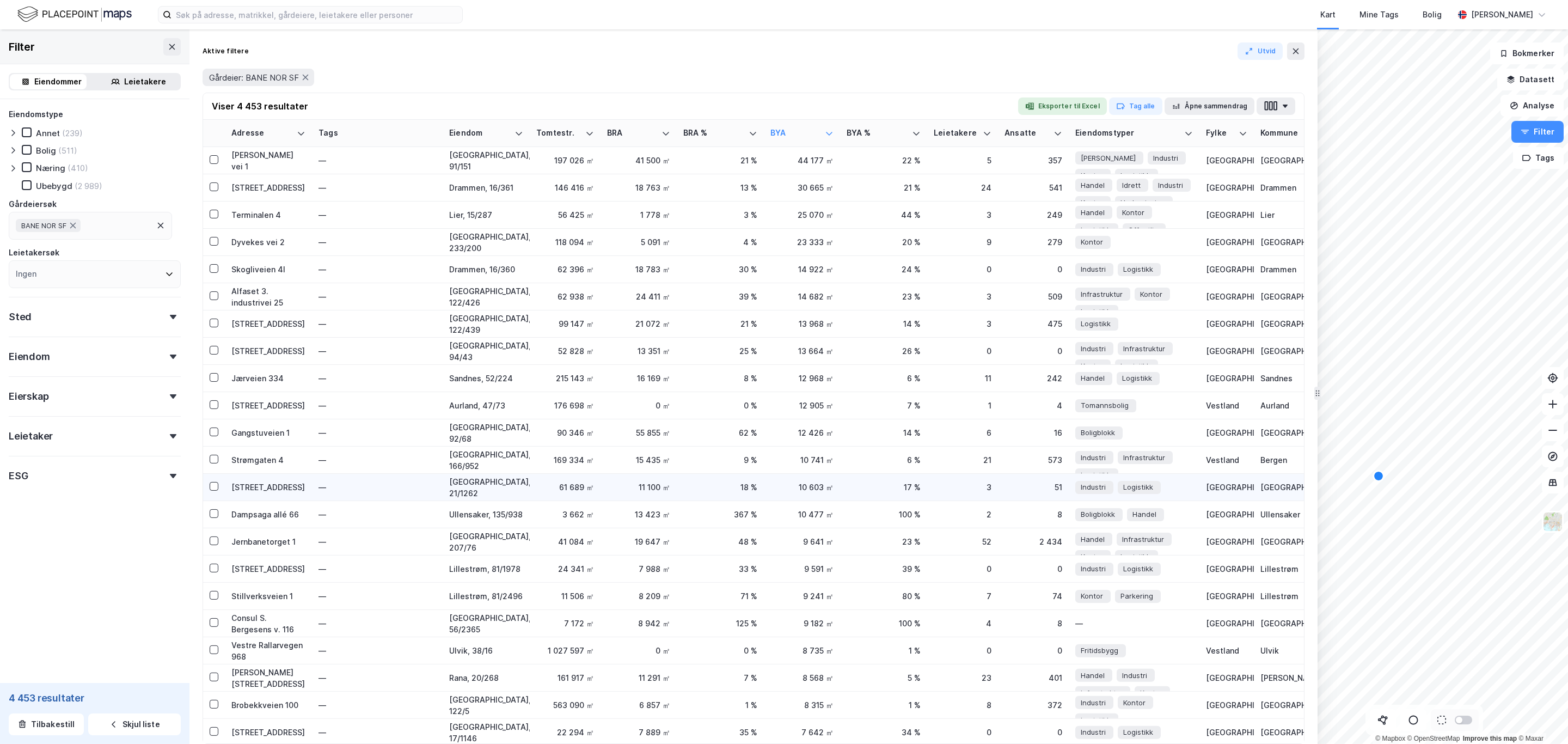
click at [269, 492] on div "Sandvikveien 30" at bounding box center [268, 487] width 74 height 12
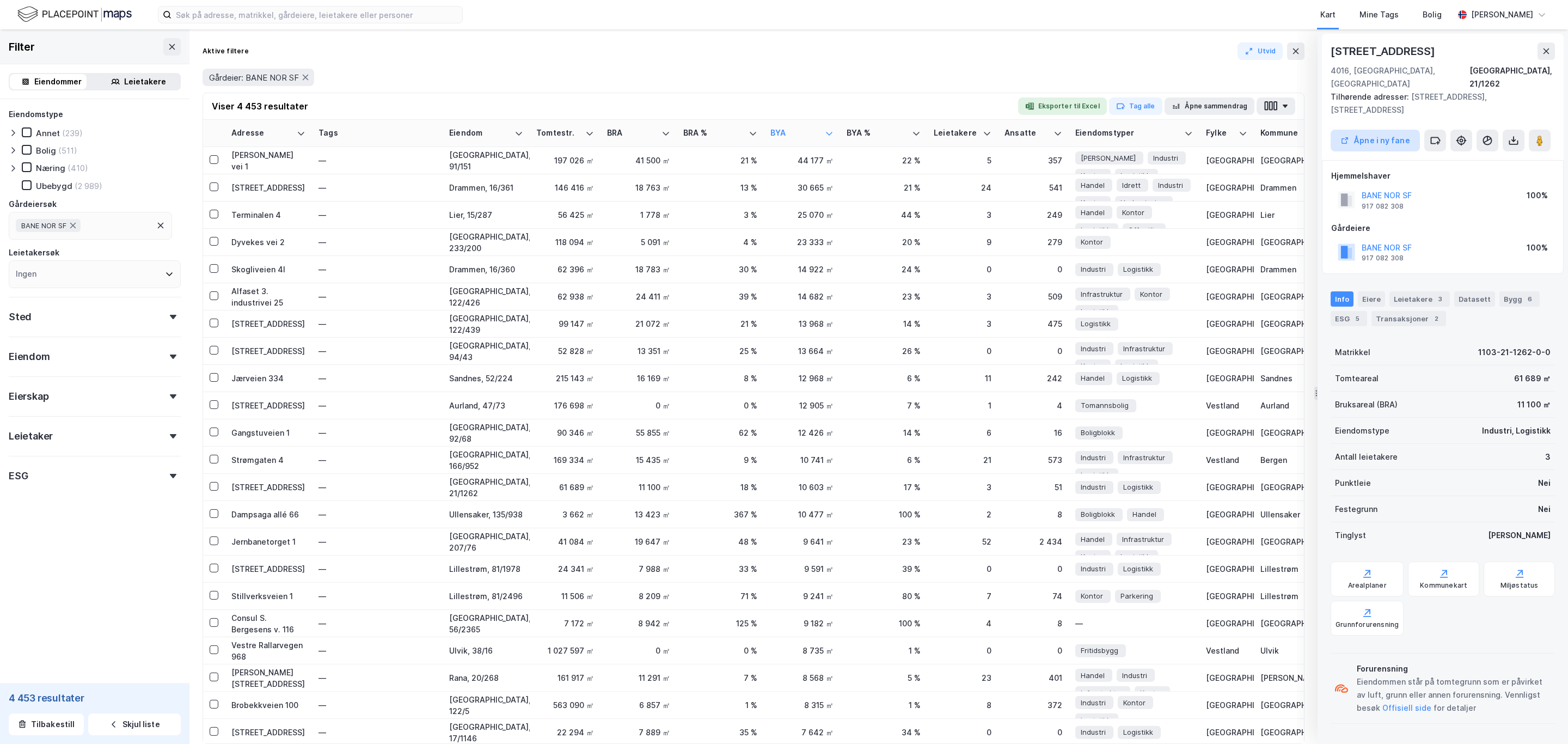
click at [1380, 129] on button "Åpne i ny fane" at bounding box center [1375, 140] width 89 height 22
click at [593, 244] on div "118 094 ㎡" at bounding box center [565, 242] width 58 height 12
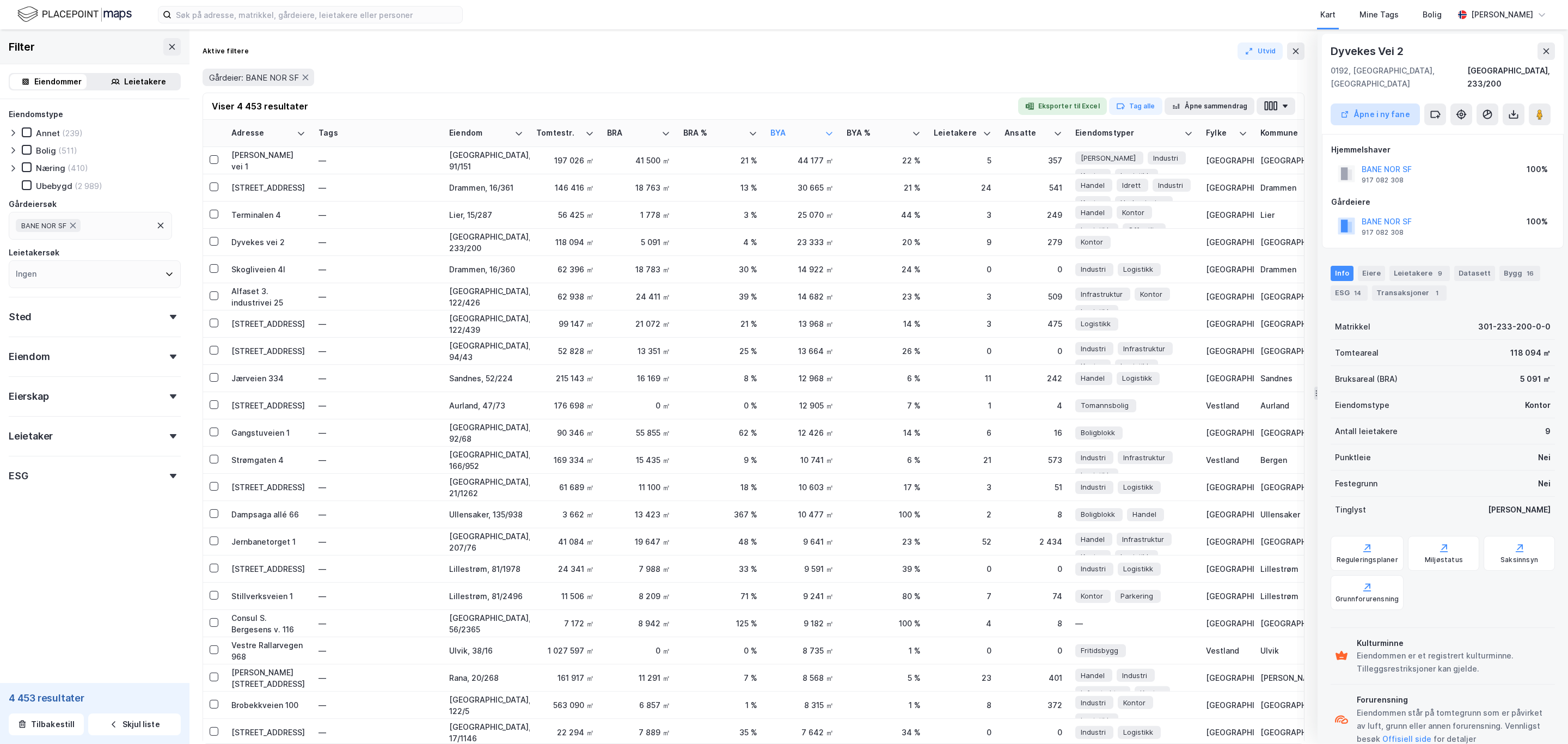
click at [1372, 103] on button "Åpne i ny fane" at bounding box center [1375, 114] width 89 height 22
click at [255, 407] on div "Myrdalsvegen 27" at bounding box center [268, 405] width 74 height 12
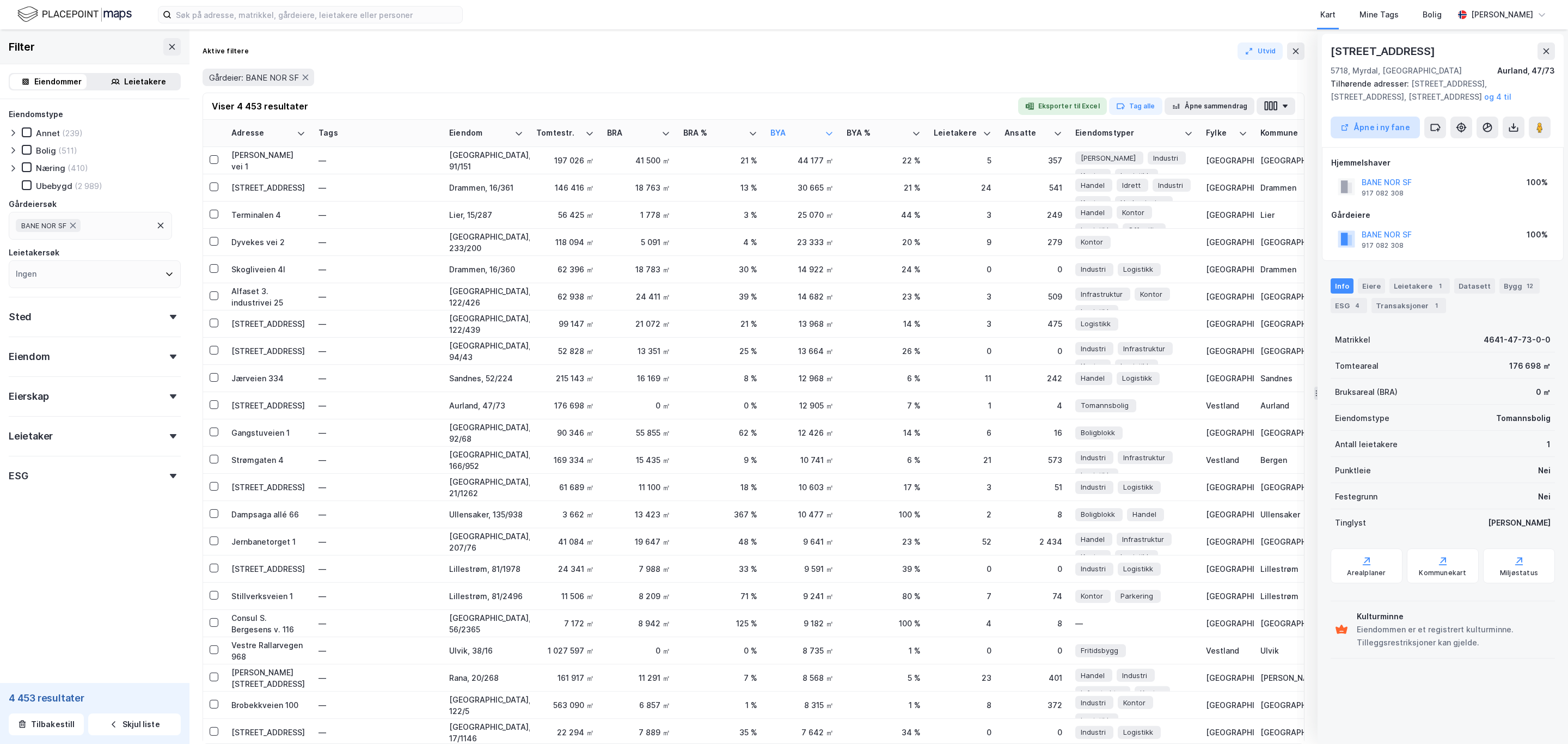
click at [1373, 131] on button "Åpne i ny fane" at bounding box center [1375, 127] width 89 height 22
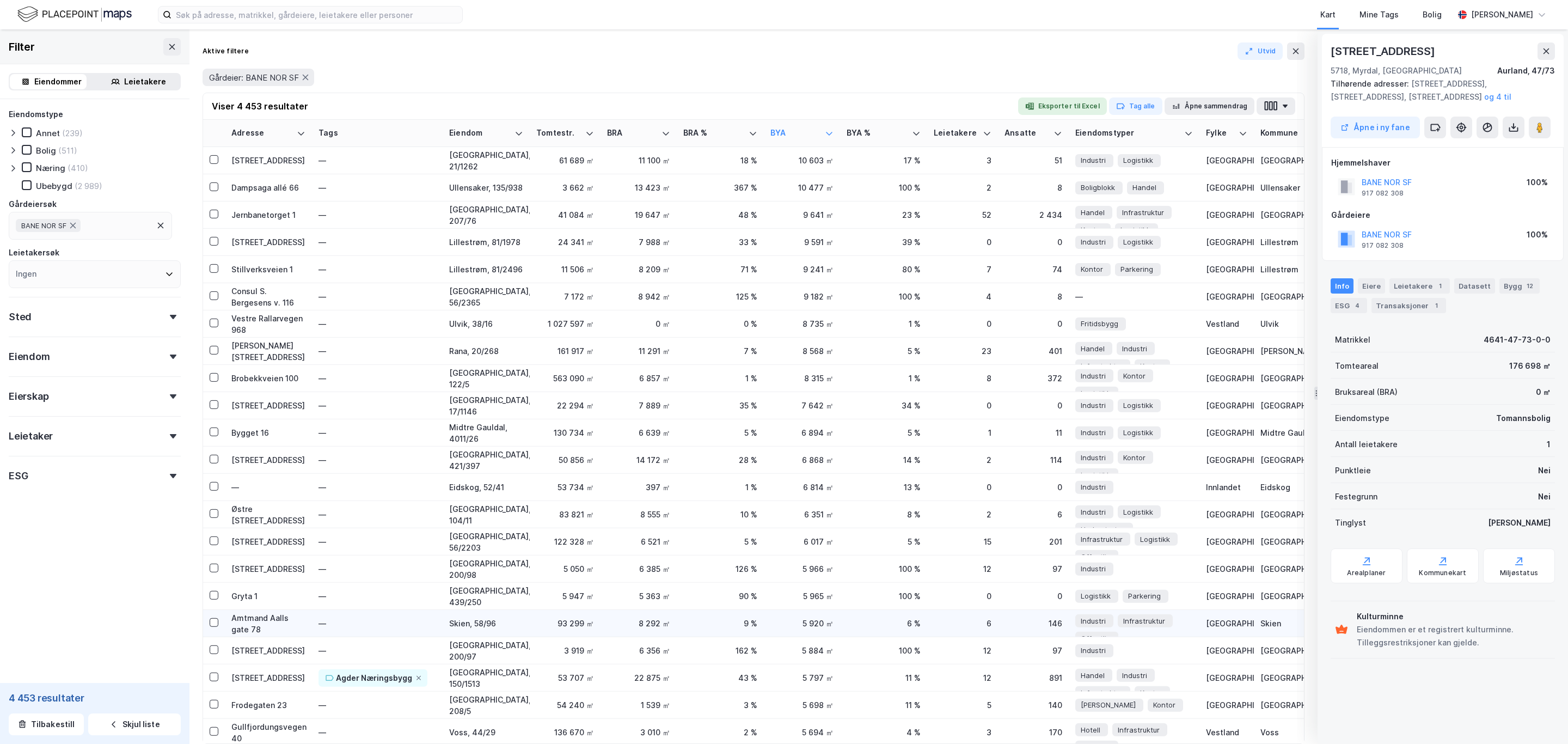
scroll to position [490, 0]
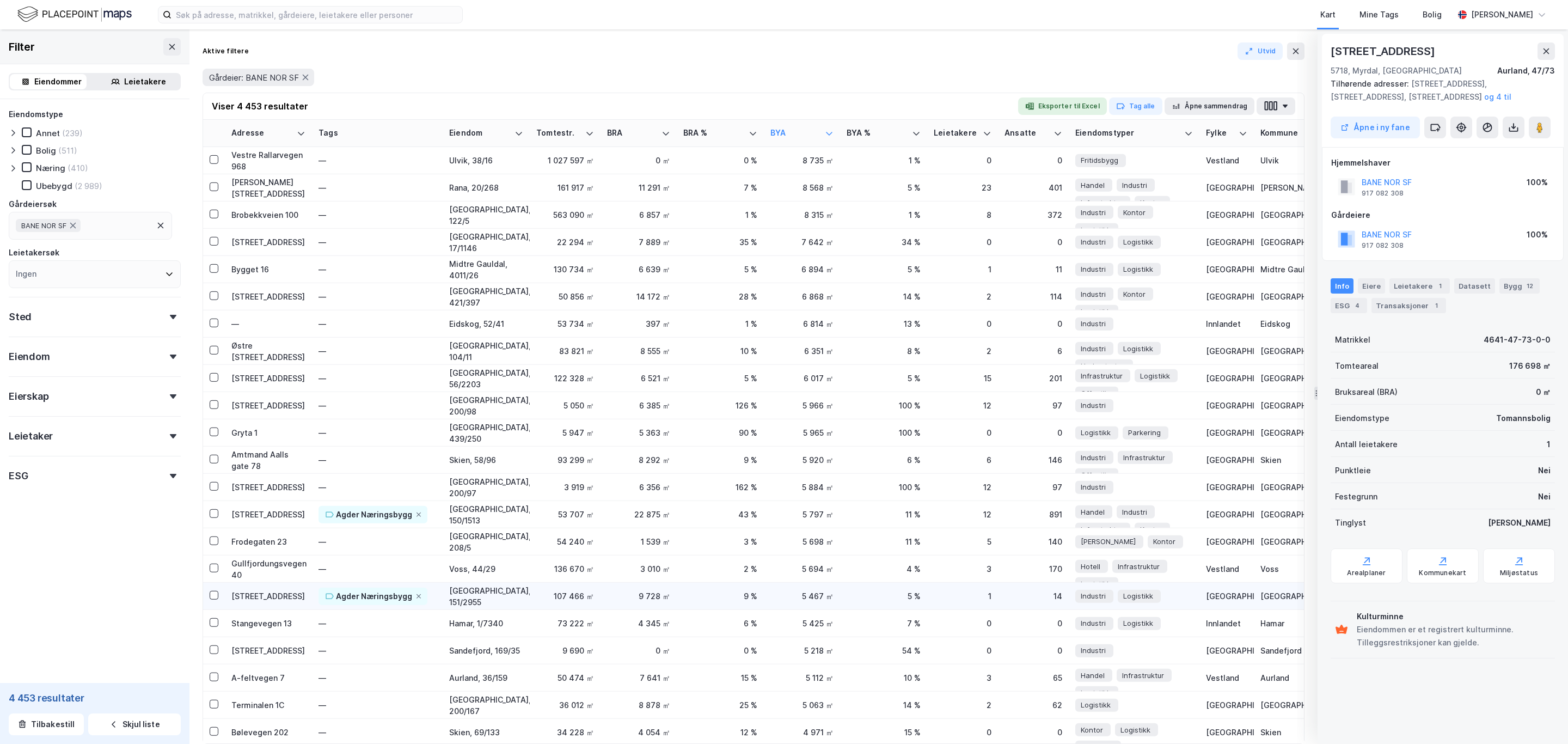
click at [480, 590] on div "Kristiansand, 151/2955" at bounding box center [486, 596] width 74 height 23
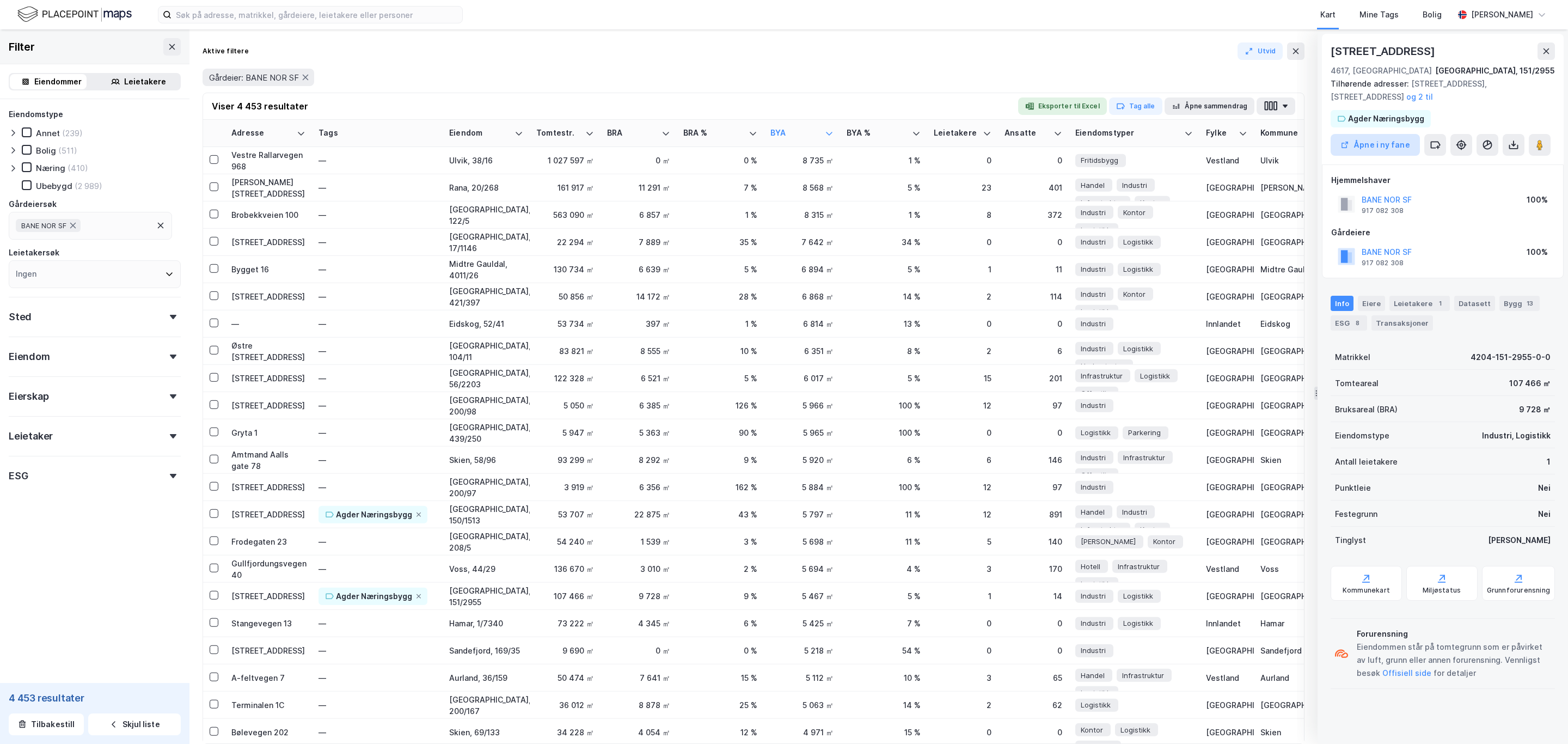
click at [1386, 143] on button "Åpne i ny fane" at bounding box center [1375, 145] width 89 height 22
click at [250, 457] on div "Amtmand Aalls gate 78" at bounding box center [268, 460] width 74 height 23
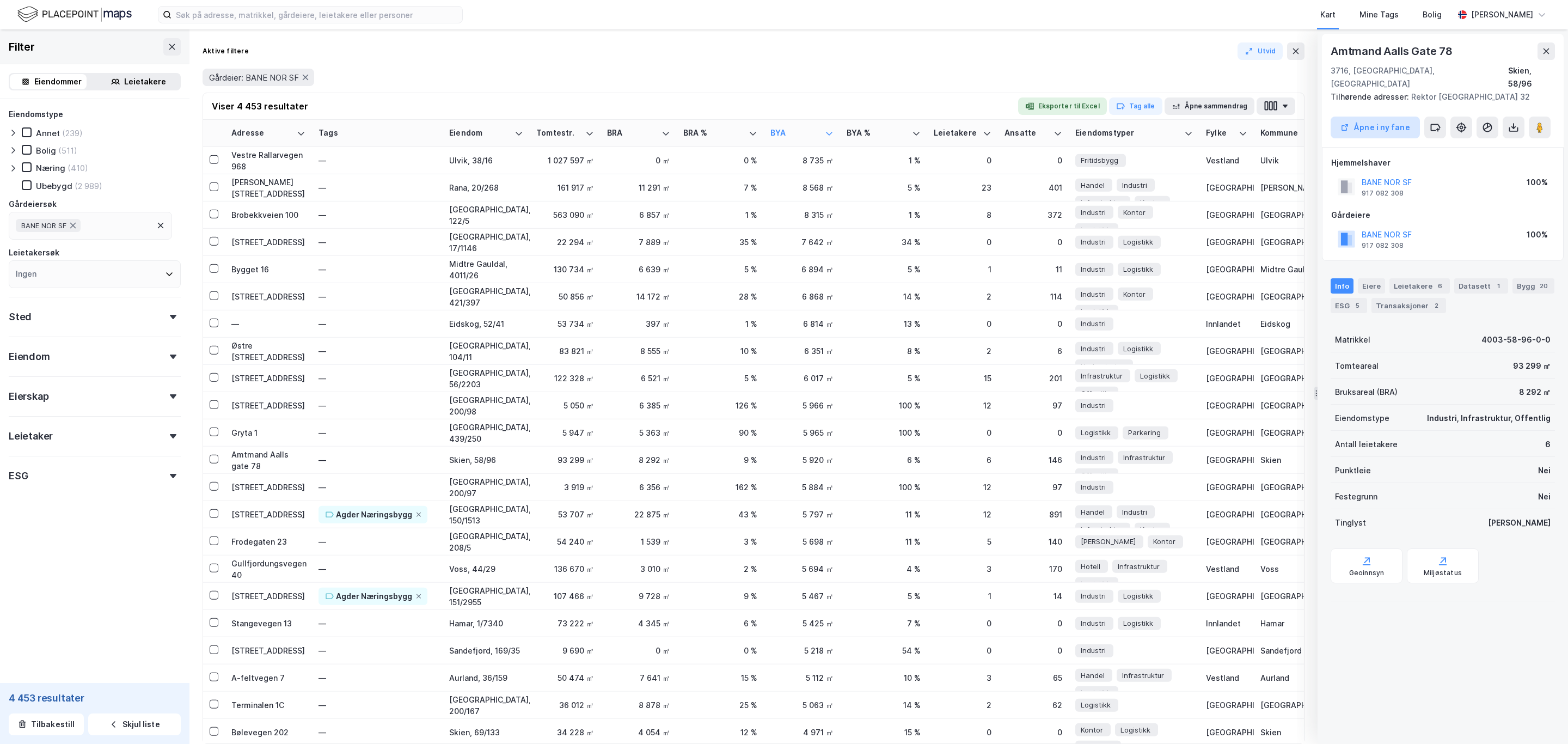
click at [1380, 116] on button "Åpne i ny fane" at bounding box center [1375, 127] width 89 height 22
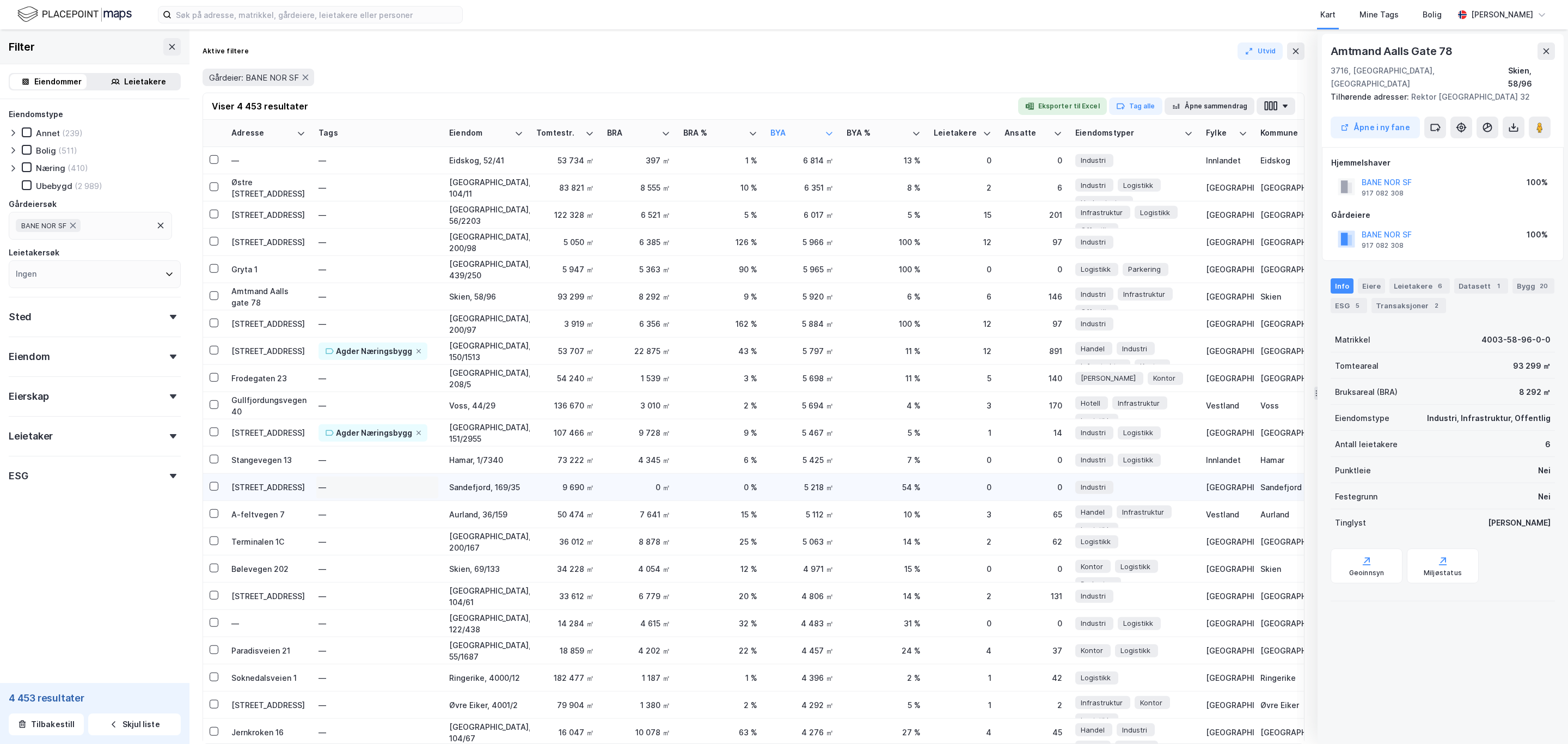
click at [381, 494] on div "—" at bounding box center [377, 487] width 118 height 18
click at [536, 483] on div "9 690 ㎡" at bounding box center [565, 487] width 58 height 12
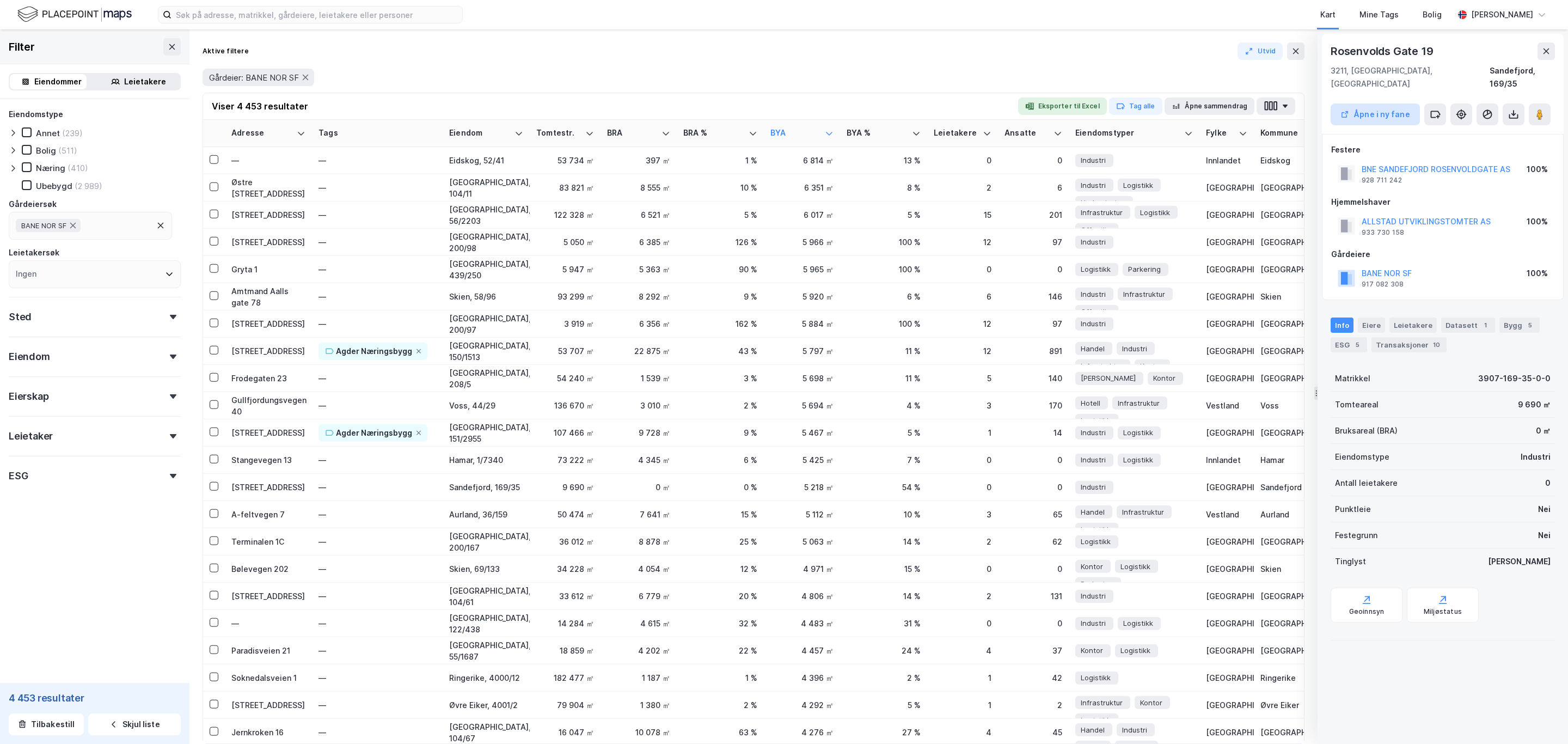
click at [1385, 103] on button "Åpne i ny fane" at bounding box center [1375, 114] width 89 height 22
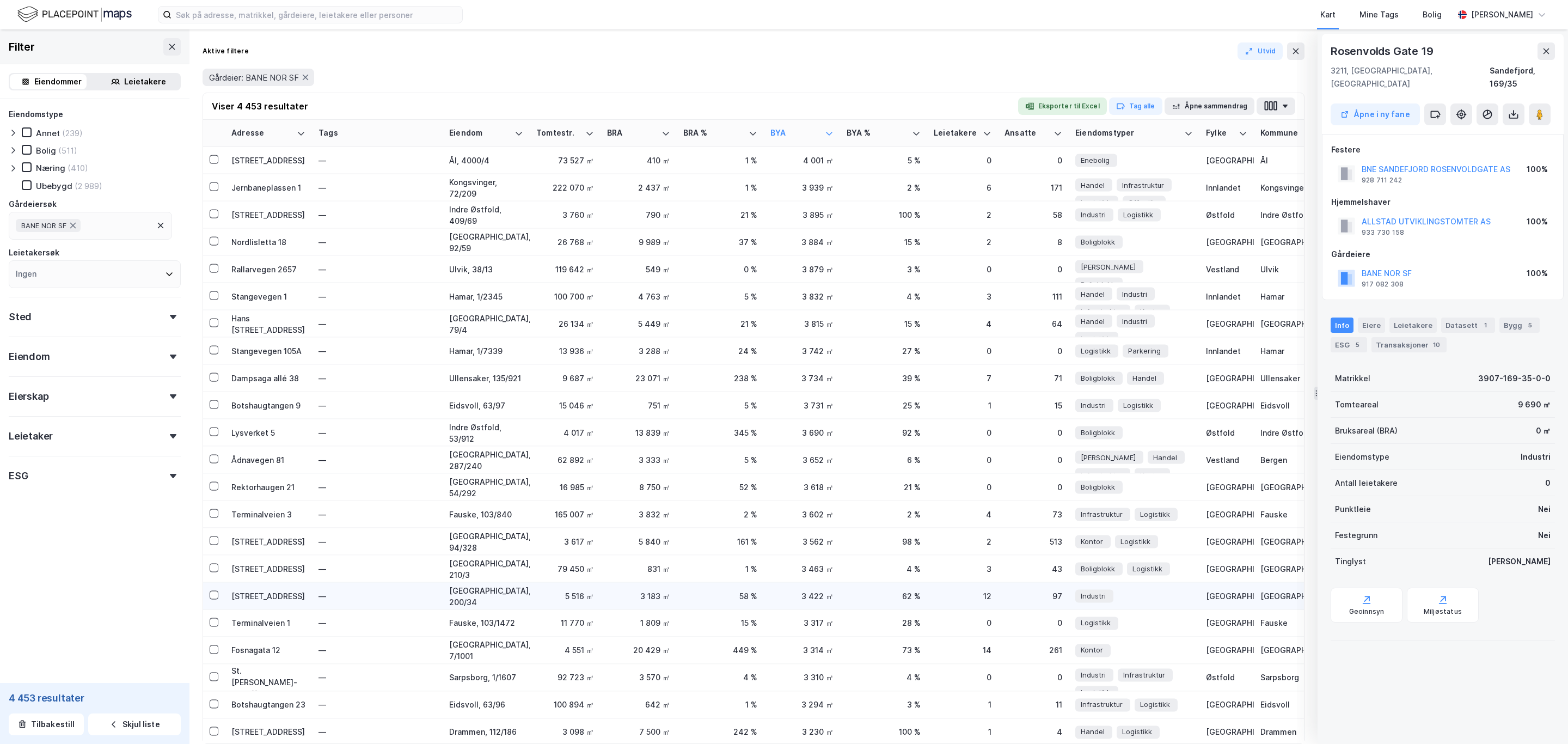
scroll to position [1389, 0]
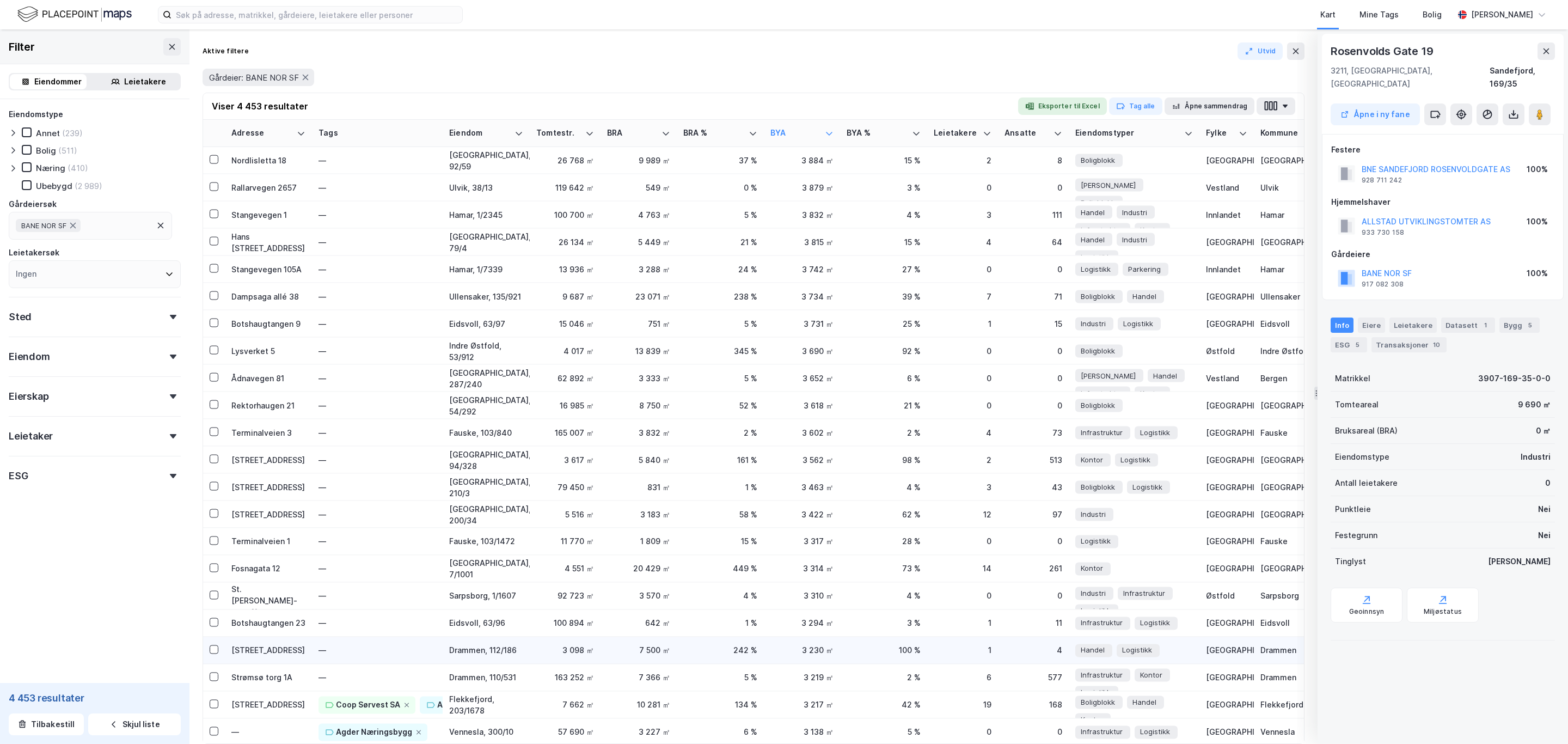
click at [289, 653] on div "[STREET_ADDRESS]" at bounding box center [268, 650] width 74 height 12
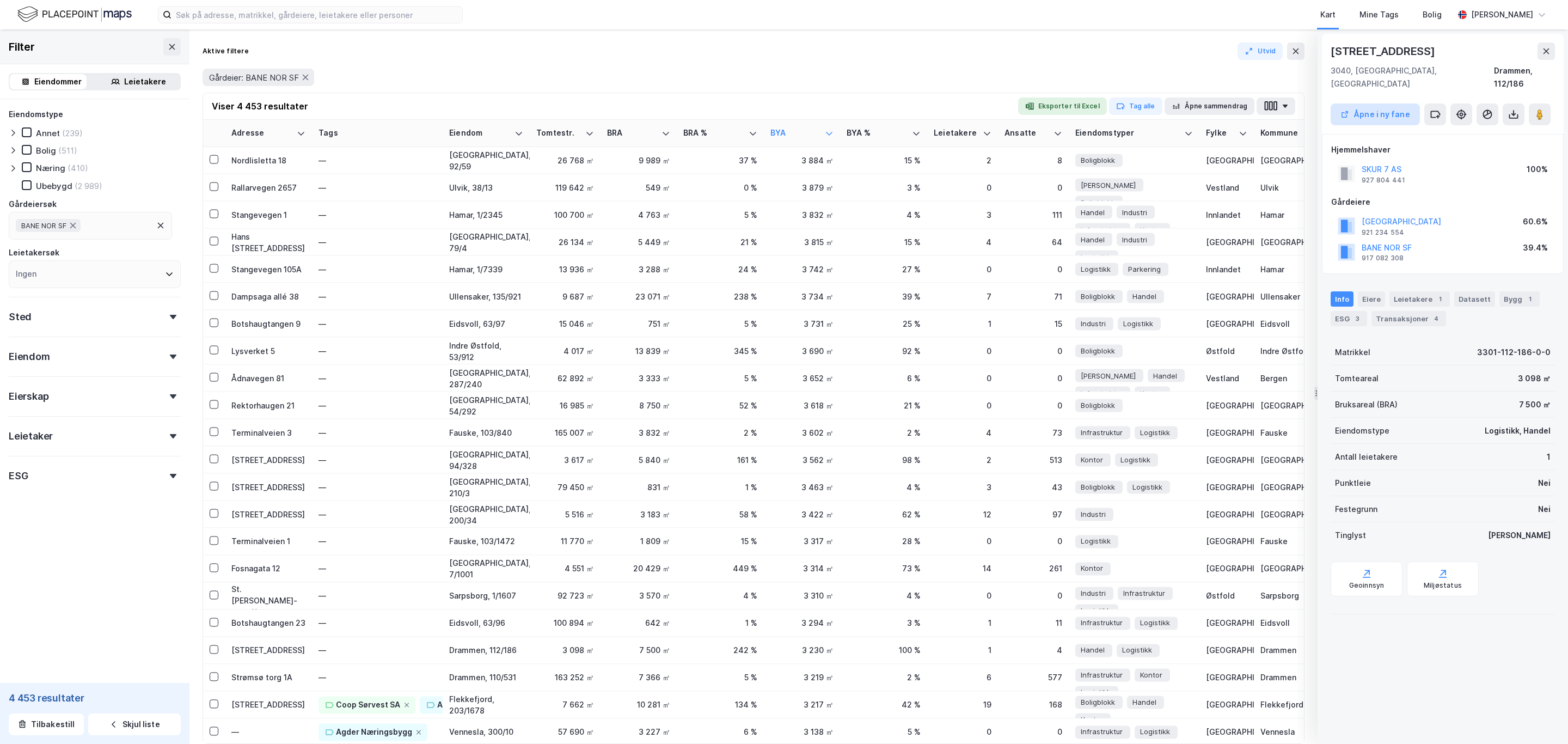
click at [1388, 103] on button "Åpne i ny fane" at bounding box center [1375, 114] width 89 height 22
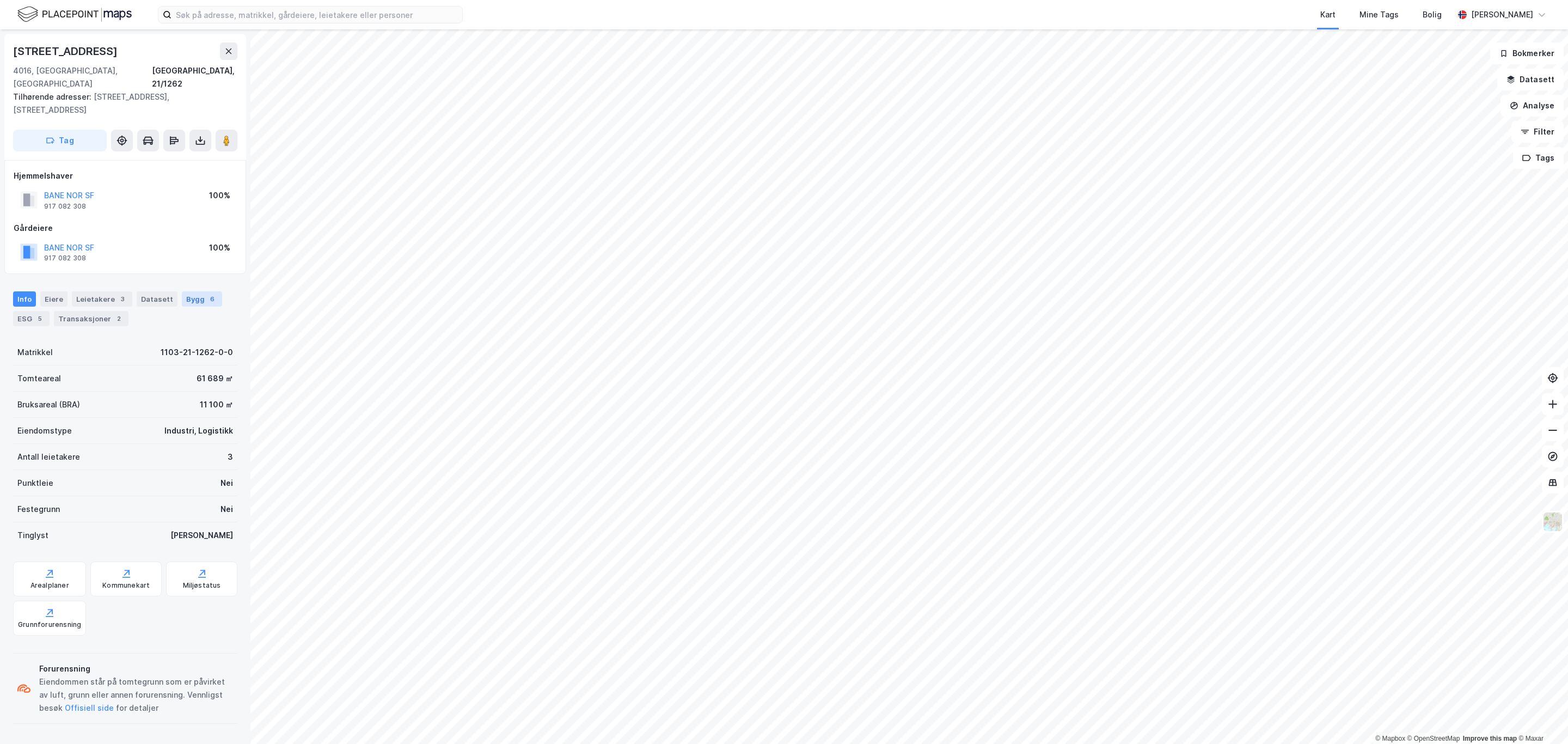
click at [185, 291] on div "Bygg 6" at bounding box center [201, 299] width 40 height 15
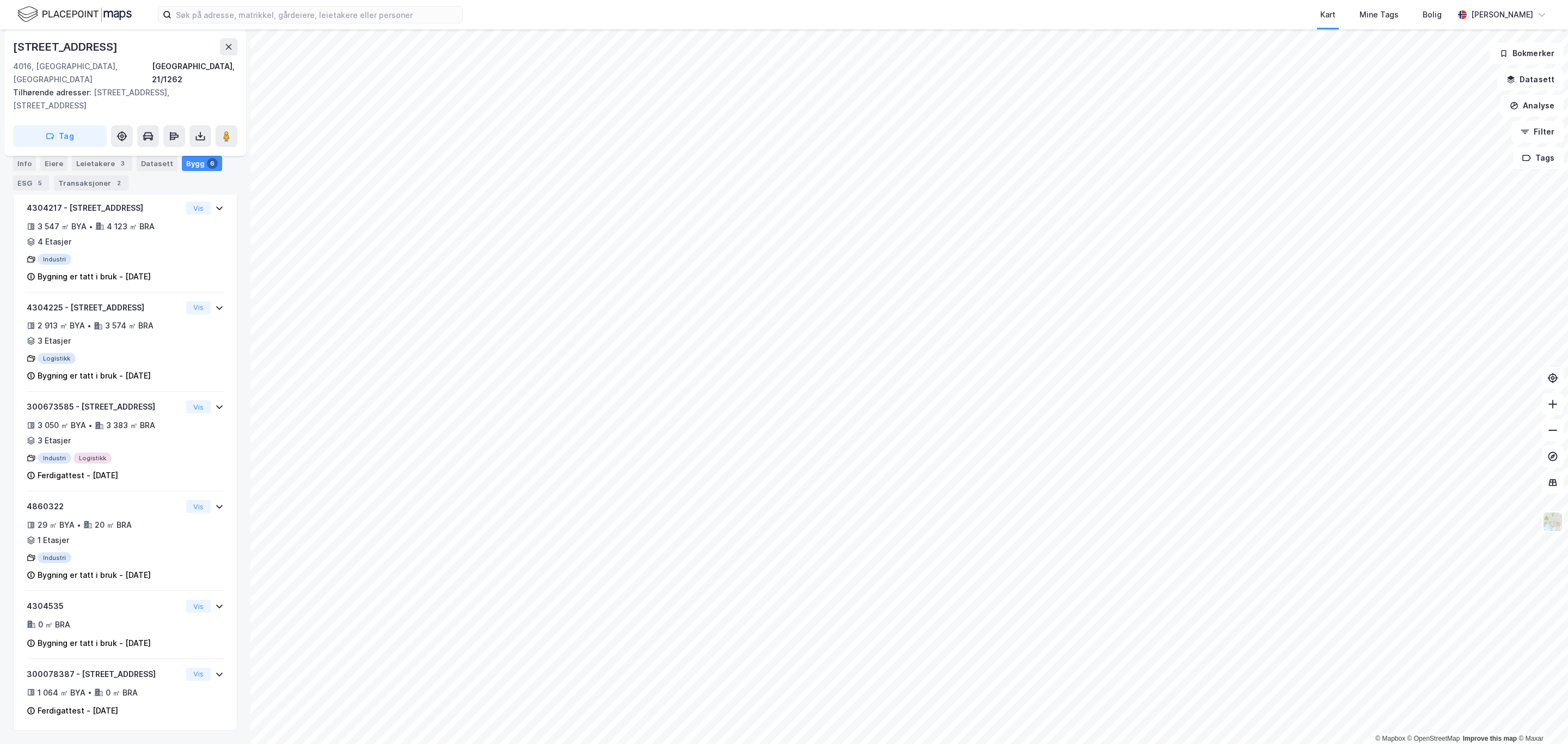
scroll to position [177, 0]
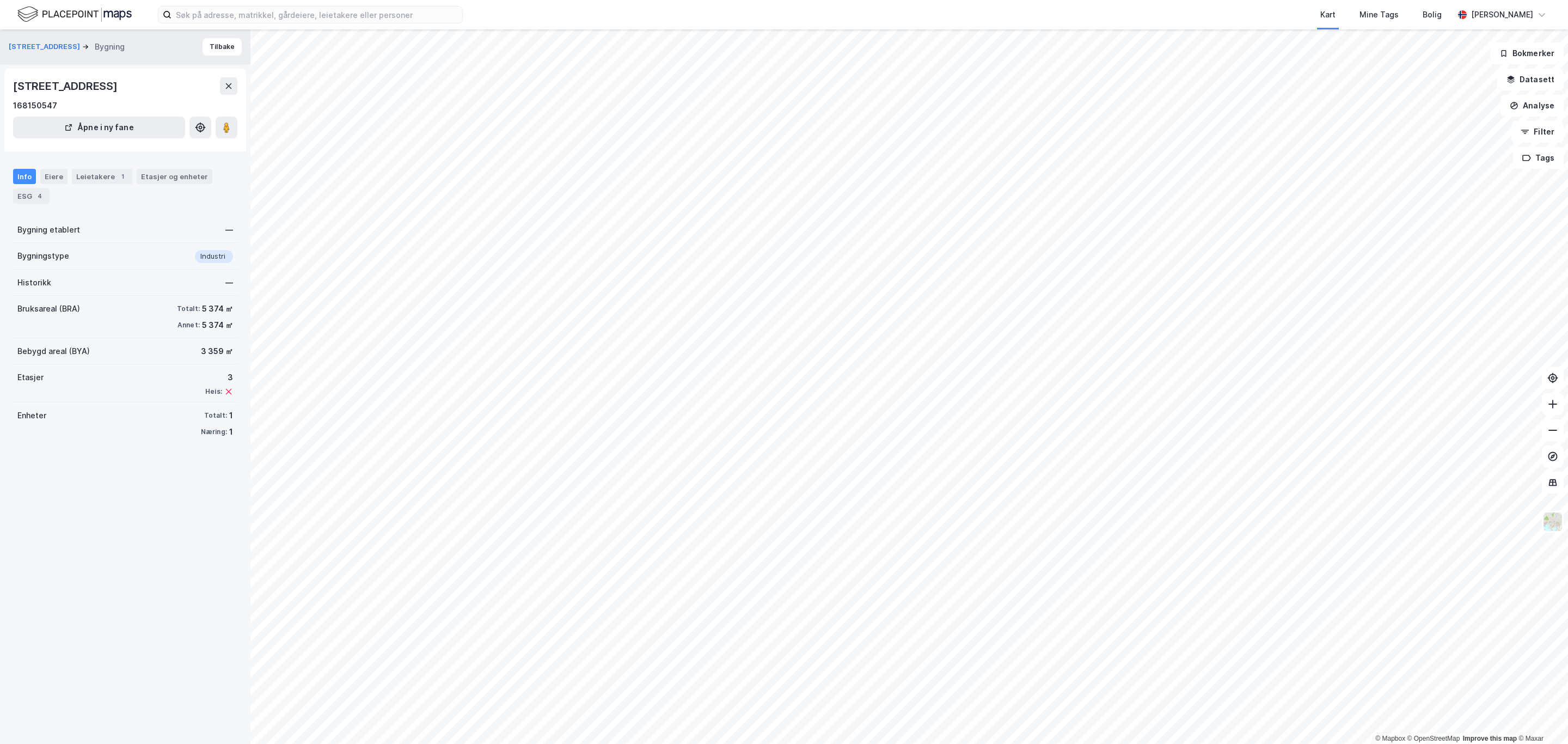
drag, startPoint x: 10, startPoint y: 84, endPoint x: 112, endPoint y: 78, distance: 102.2
click at [112, 78] on div "[STREET_ADDRESS] 168150547 Åpne i ny fane" at bounding box center [124, 110] width 241 height 83
copy div "[STREET_ADDRESS]"
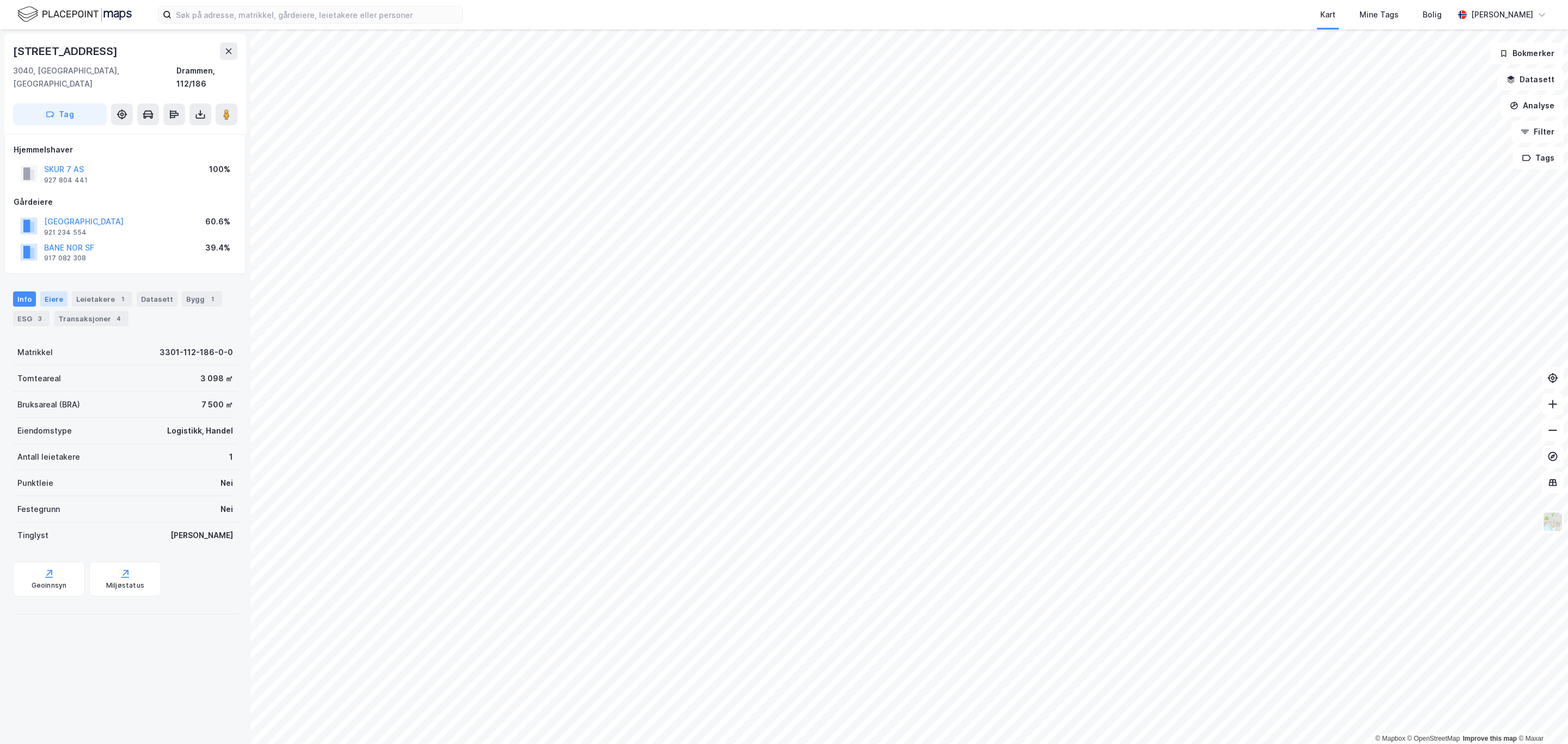
click at [48, 291] on div "Eiere" at bounding box center [54, 299] width 27 height 15
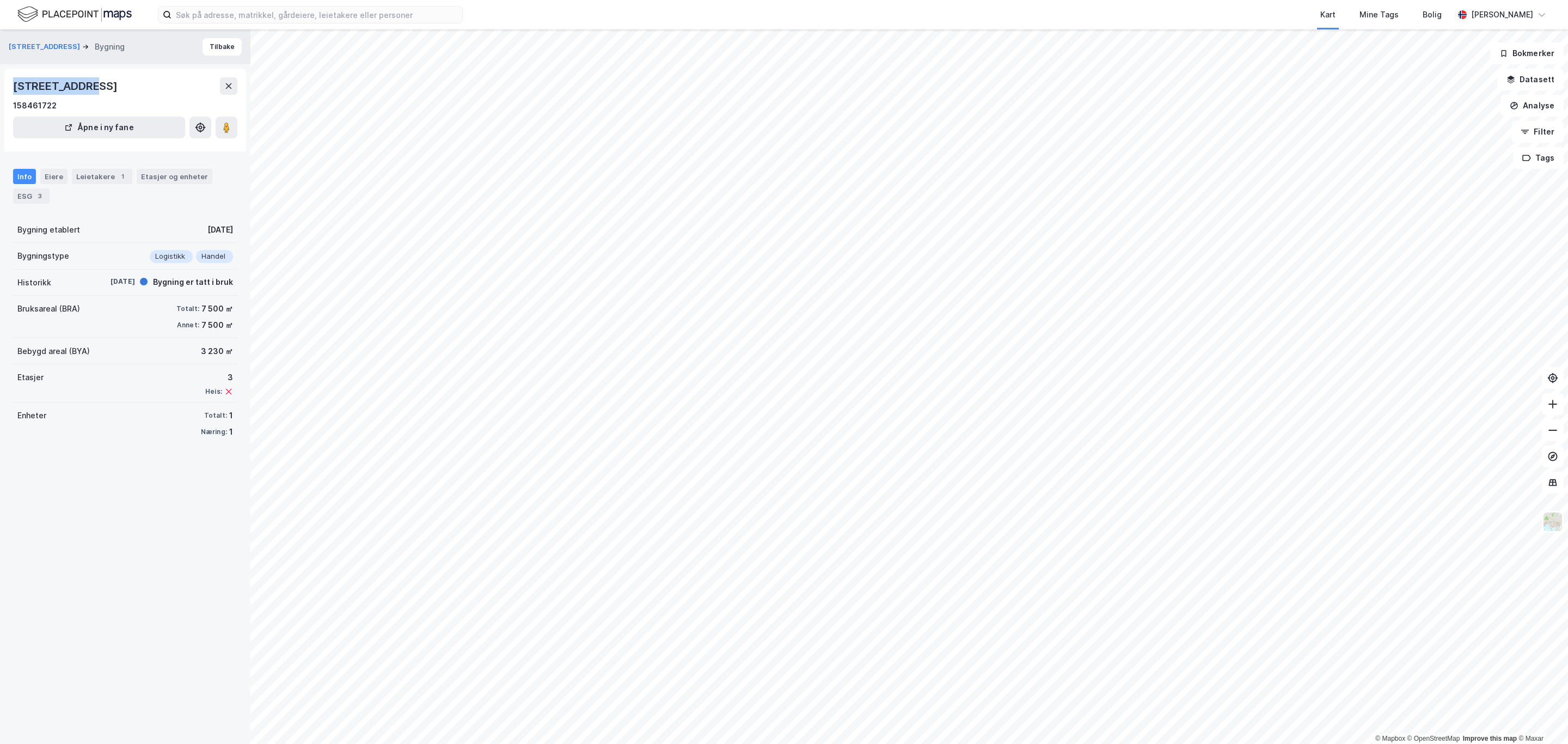
drag, startPoint x: 38, startPoint y: 86, endPoint x: 93, endPoint y: 86, distance: 55.0
click at [93, 86] on div "[STREET_ADDRESS][GEOGRAPHIC_DATA] Åpne i ny fane" at bounding box center [124, 110] width 241 height 83
copy div "[STREET_ADDRESS]"
